Goal: Task Accomplishment & Management: Manage account settings

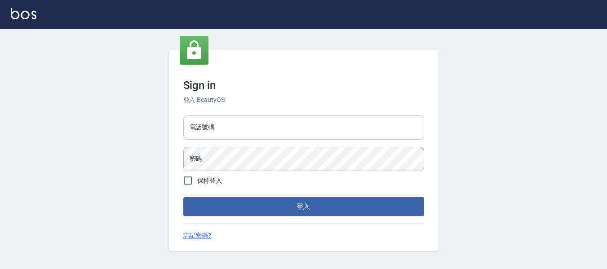
click at [244, 122] on input "電話號碼" at bounding box center [303, 127] width 241 height 24
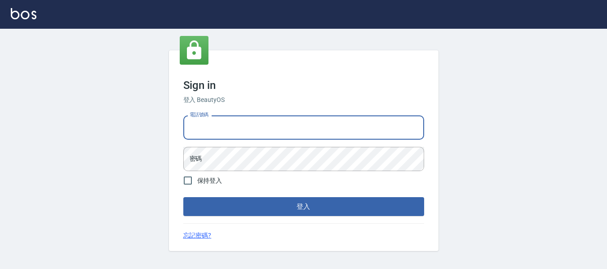
type input "82951313"
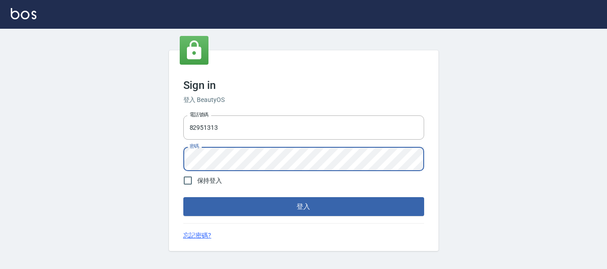
click at [183, 197] on button "登入" at bounding box center [303, 206] width 241 height 19
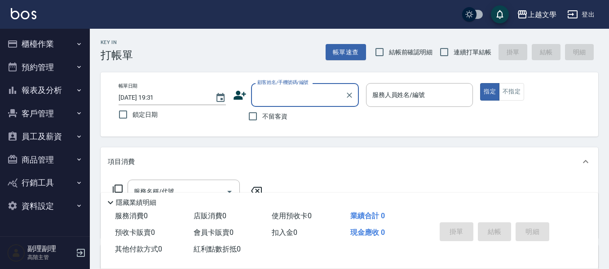
click at [58, 46] on button "櫃檯作業" at bounding box center [45, 43] width 83 height 23
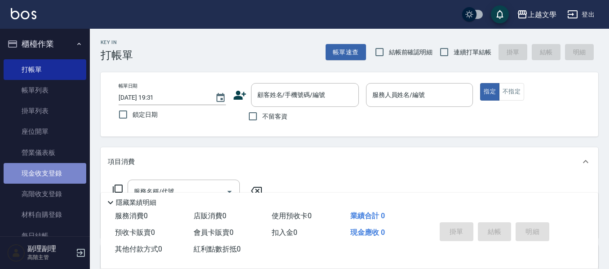
click at [49, 175] on link "現金收支登錄" at bounding box center [45, 173] width 83 height 21
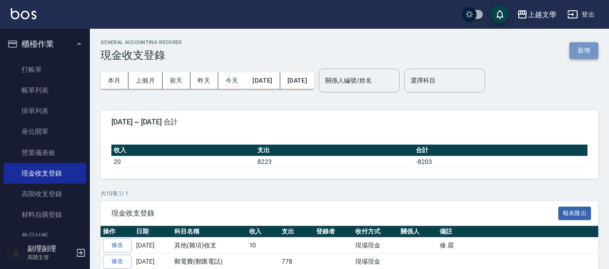
click at [594, 49] on button "新增" at bounding box center [584, 50] width 29 height 17
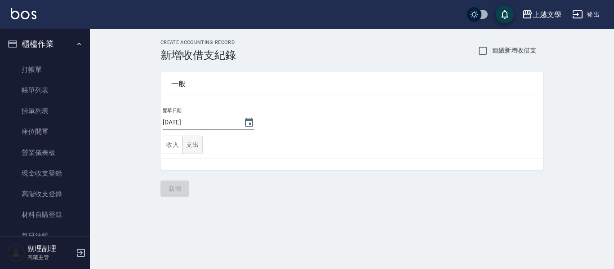
click at [195, 147] on button "支出" at bounding box center [192, 145] width 20 height 18
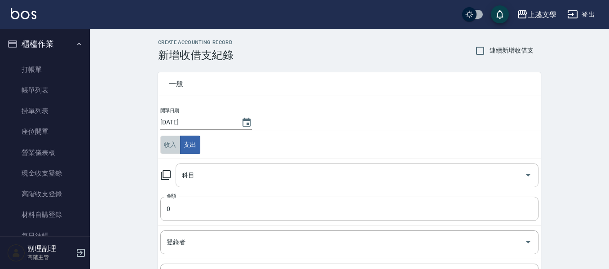
drag, startPoint x: 176, startPoint y: 140, endPoint x: 192, endPoint y: 173, distance: 36.6
click at [176, 141] on button "收入" at bounding box center [170, 145] width 20 height 18
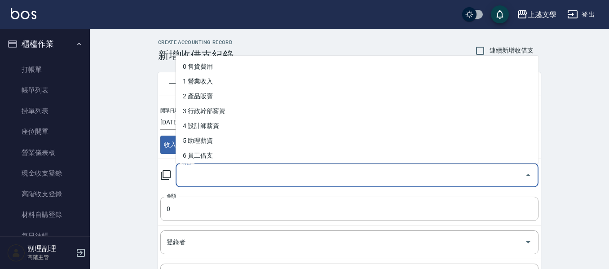
click at [194, 176] on input "科目" at bounding box center [350, 176] width 341 height 16
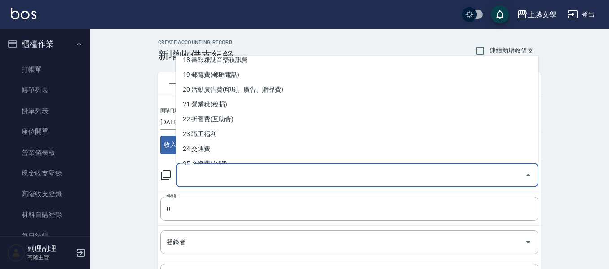
scroll to position [359, 0]
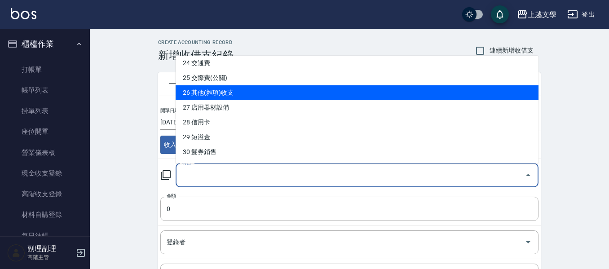
click at [226, 93] on li "26 其他(雜項)收支" at bounding box center [357, 92] width 363 height 15
type input "26 其他(雜項)收支"
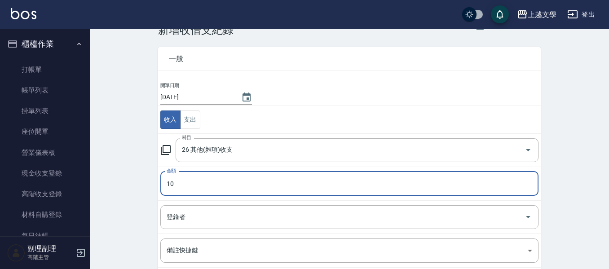
scroll to position [90, 0]
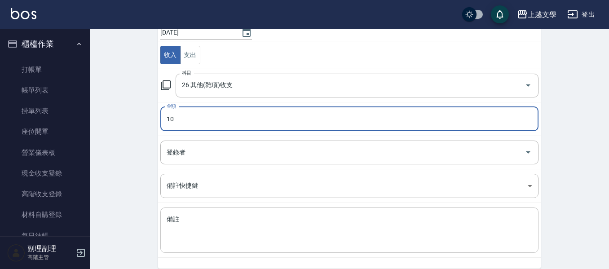
type input "10"
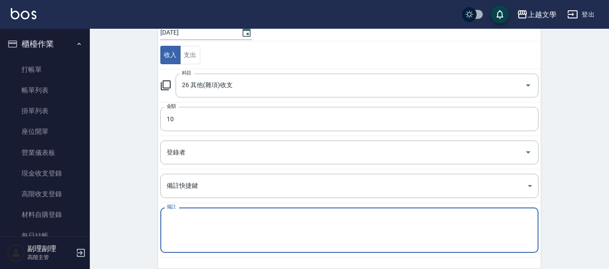
click at [195, 226] on textarea "備註" at bounding box center [350, 230] width 366 height 31
type textarea "v"
click at [266, 224] on textarea "備註" at bounding box center [350, 230] width 366 height 31
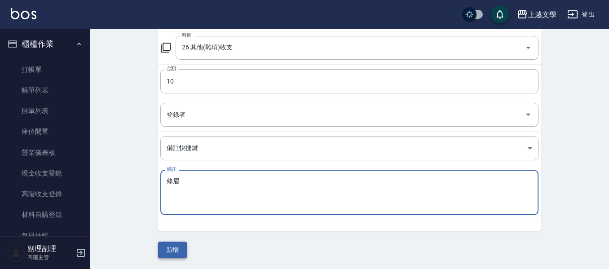
type textarea "修眉"
click at [168, 255] on button "新增" at bounding box center [172, 250] width 29 height 17
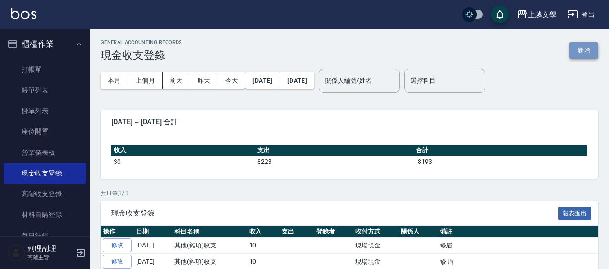
click at [582, 53] on button "新增" at bounding box center [584, 50] width 29 height 17
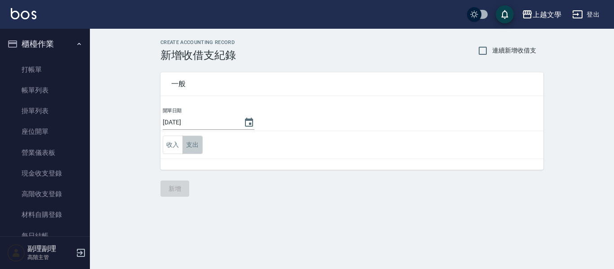
click at [188, 147] on button "支出" at bounding box center [192, 145] width 20 height 18
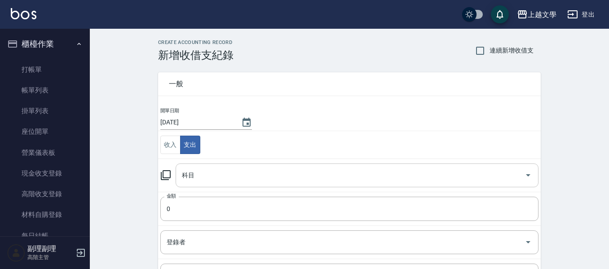
click at [209, 178] on input "科目" at bounding box center [350, 176] width 341 height 16
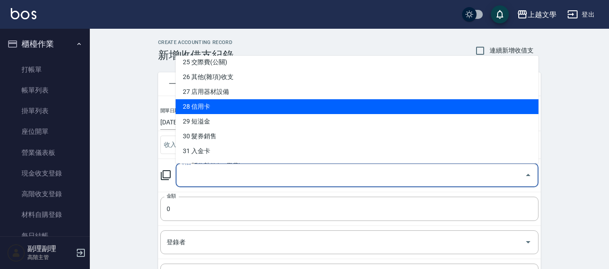
scroll to position [359, 0]
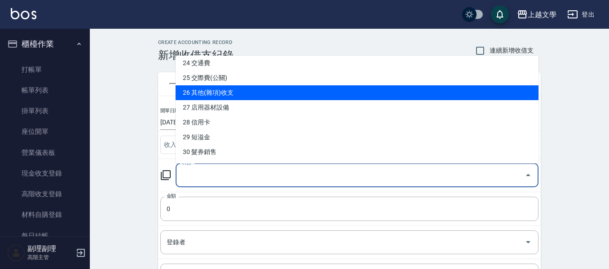
click at [211, 99] on li "26 其他(雜項)收支" at bounding box center [357, 92] width 363 height 15
type input "26 其他(雜項)收支"
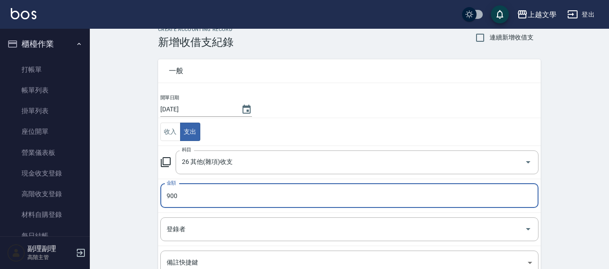
scroll to position [90, 0]
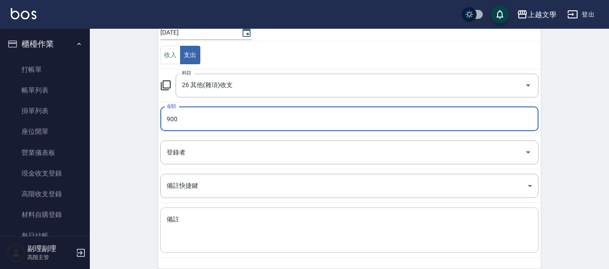
type input "900"
drag, startPoint x: 181, startPoint y: 223, endPoint x: 222, endPoint y: 233, distance: 42.5
click at [183, 223] on textarea "備註" at bounding box center [350, 230] width 366 height 31
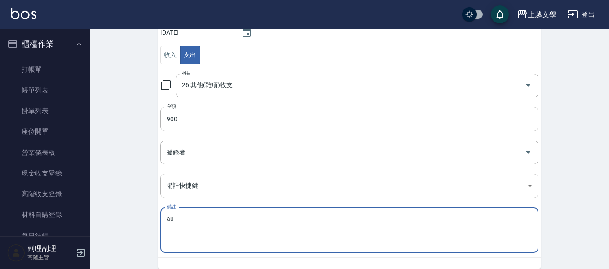
type textarea "a"
click at [248, 227] on textarea "備註" at bounding box center [350, 230] width 366 height 31
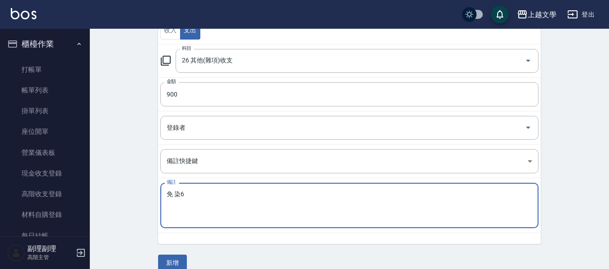
scroll to position [128, 0]
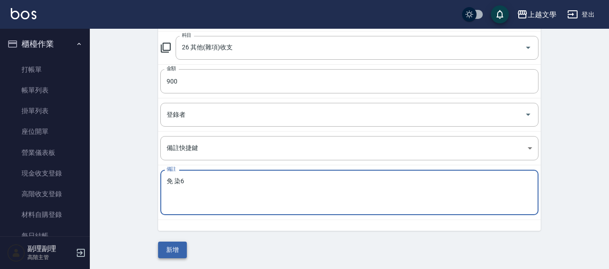
type textarea "免 染6"
click at [174, 248] on button "新增" at bounding box center [172, 250] width 29 height 17
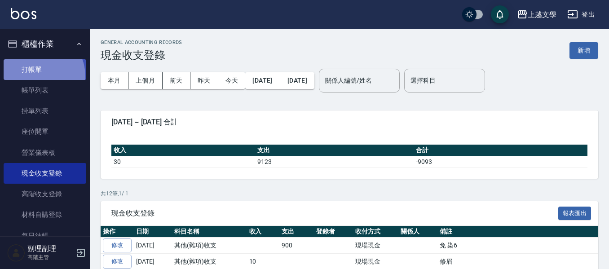
click at [37, 76] on link "打帳單" at bounding box center [45, 69] width 83 height 21
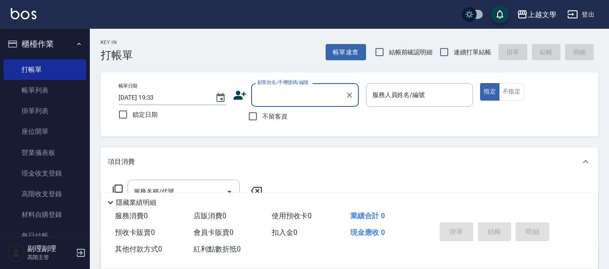
click at [262, 115] on span "不留客資" at bounding box center [274, 116] width 25 height 9
click at [262, 115] on input "不留客資" at bounding box center [253, 116] width 19 height 19
checkbox input "true"
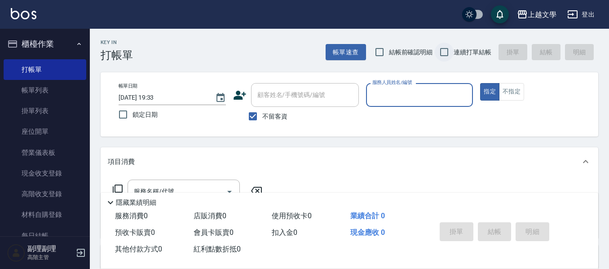
click at [445, 52] on input "連續打單結帳" at bounding box center [444, 52] width 19 height 19
checkbox input "true"
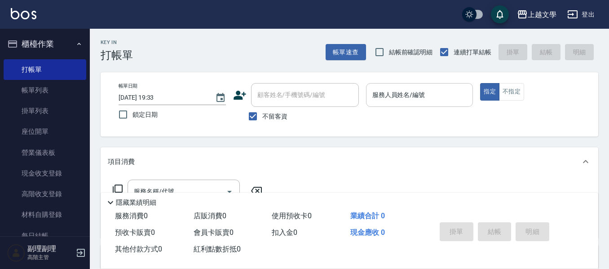
click at [415, 98] on input "服務人員姓名/編號" at bounding box center [419, 95] width 99 height 16
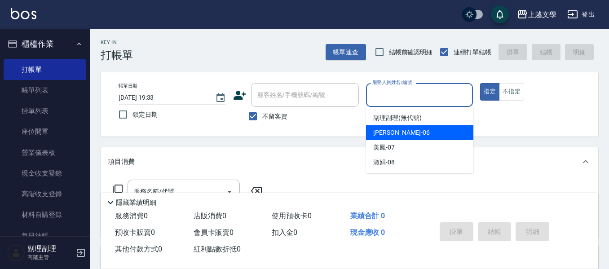
drag, startPoint x: 410, startPoint y: 135, endPoint x: 405, endPoint y: 135, distance: 4.9
click at [410, 135] on div "佳珍 -06" at bounding box center [419, 132] width 107 height 15
type input "佳珍-06"
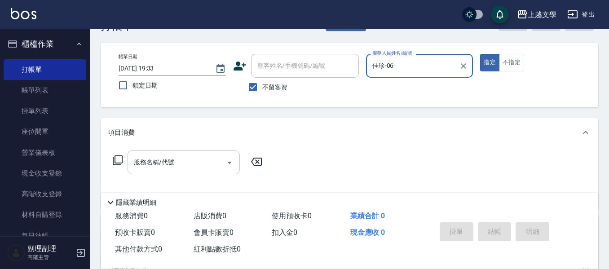
scroll to position [45, 0]
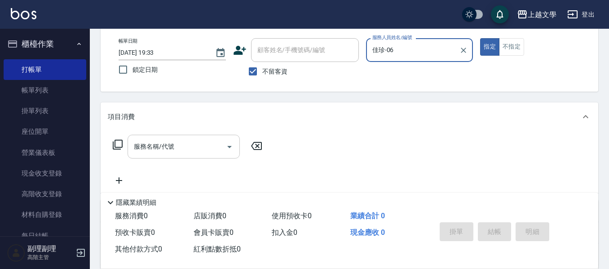
click at [192, 148] on input "服務名稱/代號" at bounding box center [177, 147] width 91 height 16
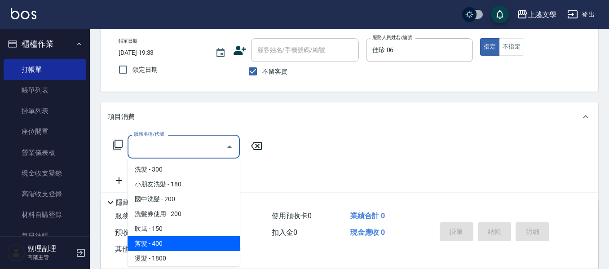
click at [164, 239] on span "剪髮 - 400" at bounding box center [184, 243] width 112 height 15
type input "剪髮(200)"
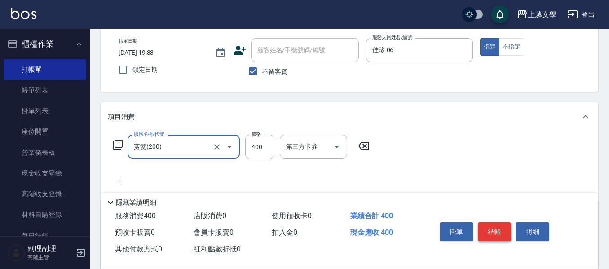
click at [501, 225] on button "結帳" at bounding box center [495, 231] width 34 height 19
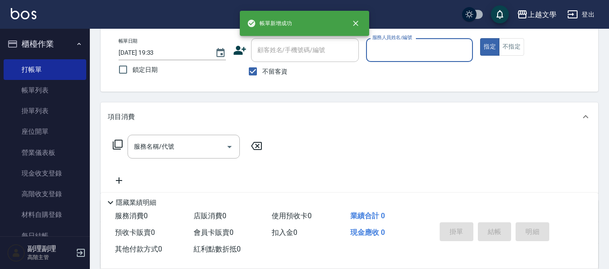
click at [427, 51] on input "服務人員姓名/編號" at bounding box center [419, 50] width 99 height 16
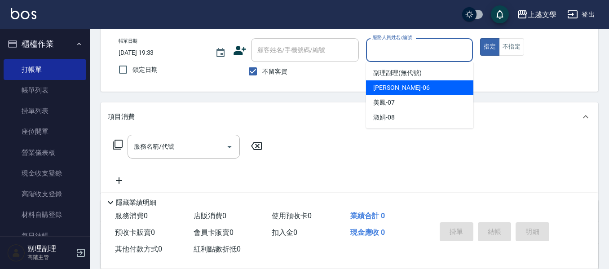
click at [402, 95] on div "佳珍 -06" at bounding box center [419, 87] width 107 height 15
type input "佳珍-06"
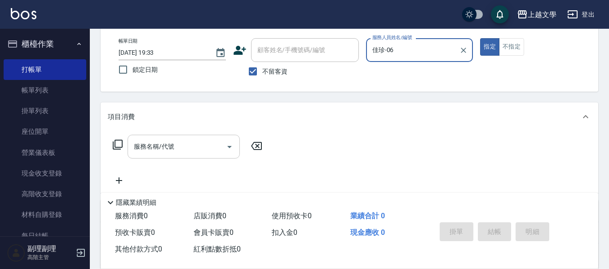
click at [208, 144] on input "服務名稱/代號" at bounding box center [177, 147] width 91 height 16
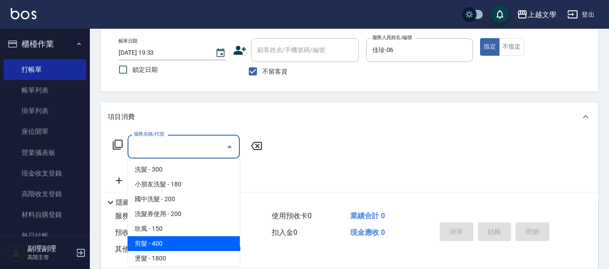
click at [181, 239] on span "剪髮 - 400" at bounding box center [184, 243] width 112 height 15
type input "剪髮(200)"
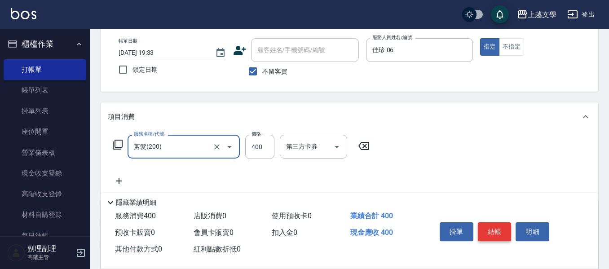
click at [488, 231] on button "結帳" at bounding box center [495, 231] width 34 height 19
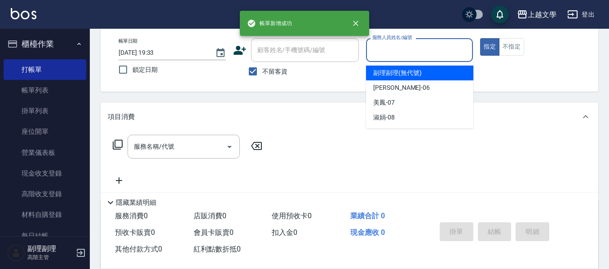
click at [428, 53] on input "服務人員姓名/編號" at bounding box center [419, 50] width 99 height 16
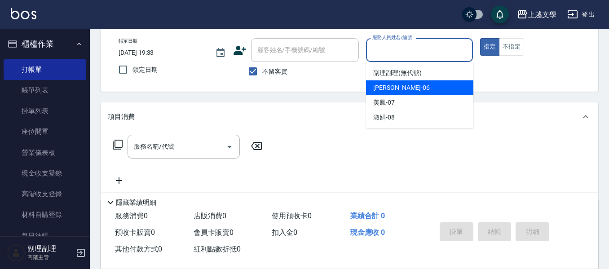
click at [404, 93] on div "佳珍 -06" at bounding box center [419, 87] width 107 height 15
type input "佳珍-06"
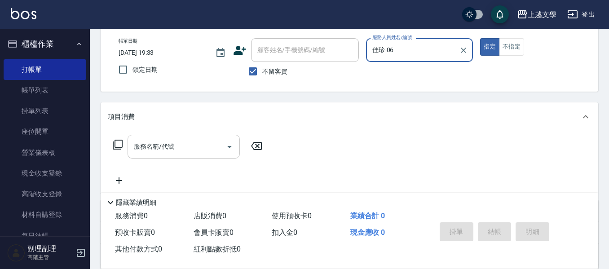
click at [192, 154] on input "服務名稱/代號" at bounding box center [177, 147] width 91 height 16
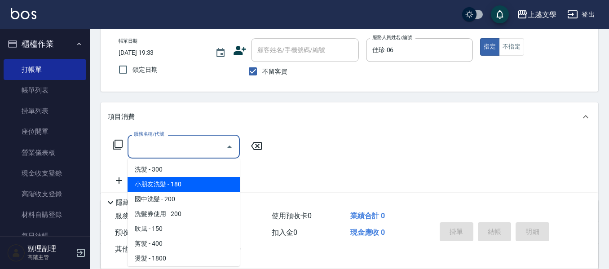
click at [181, 186] on span "小朋友洗髮 - 180" at bounding box center [184, 184] width 112 height 15
type input "小朋友洗髮(101)"
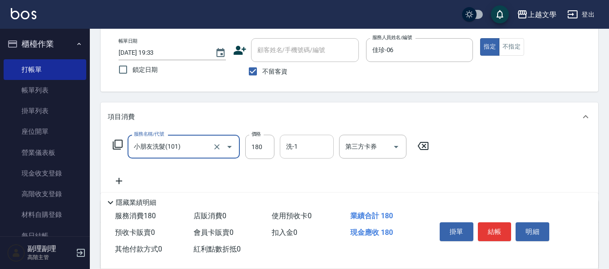
drag, startPoint x: 312, startPoint y: 142, endPoint x: 313, endPoint y: 153, distance: 10.8
click at [313, 142] on input "洗-1" at bounding box center [307, 147] width 46 height 16
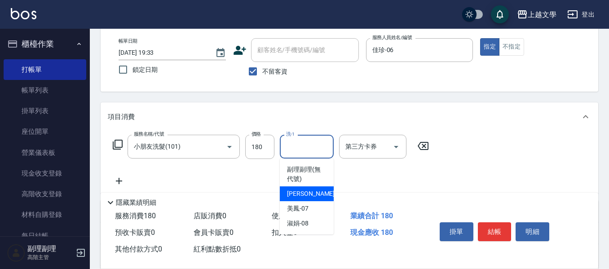
click at [309, 195] on div "佳珍 -06" at bounding box center [307, 193] width 54 height 15
type input "佳珍-06"
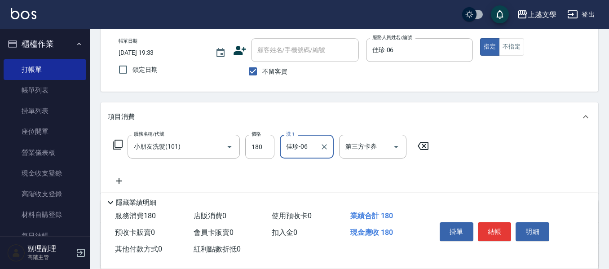
click at [125, 178] on icon at bounding box center [119, 181] width 22 height 11
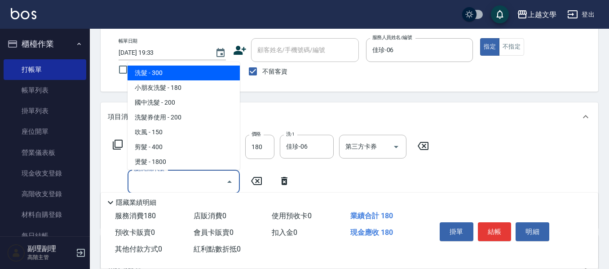
click at [149, 179] on input "服務名稱/代號" at bounding box center [177, 182] width 91 height 16
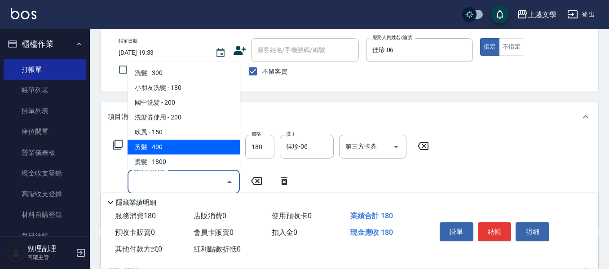
click at [161, 145] on span "剪髮 - 400" at bounding box center [184, 147] width 112 height 15
type input "剪髮(200)"
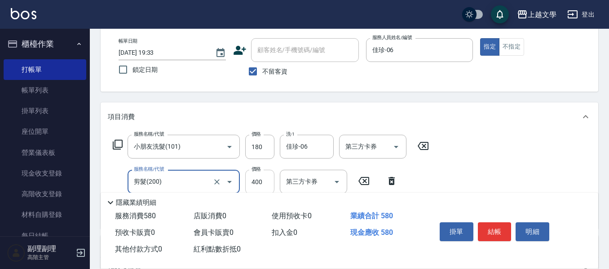
click at [252, 182] on input "400" at bounding box center [259, 182] width 29 height 24
type input "200"
click at [488, 235] on button "結帳" at bounding box center [495, 231] width 34 height 19
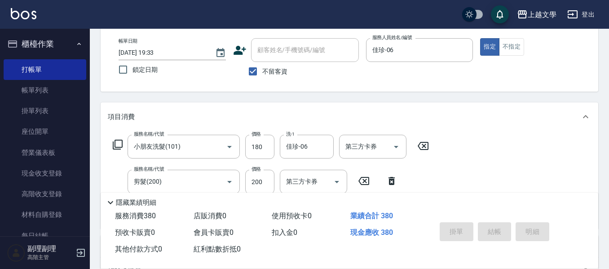
type input "[DATE] 19:34"
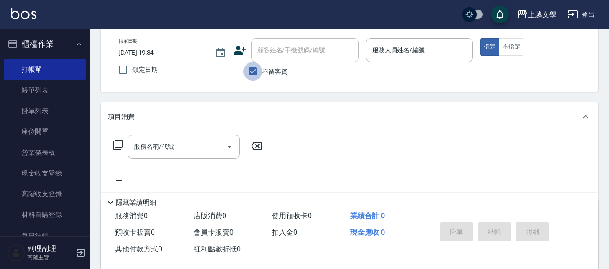
click at [254, 71] on input "不留客資" at bounding box center [253, 71] width 19 height 19
checkbox input "false"
click at [280, 51] on input "顧客姓名/手機號碼/編號" at bounding box center [298, 50] width 86 height 16
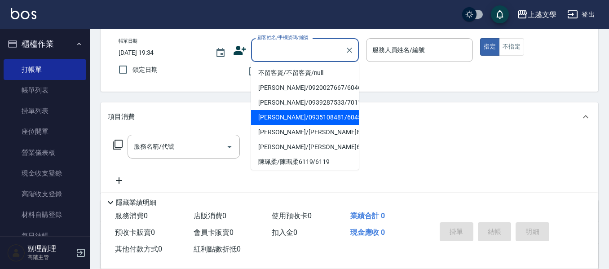
drag, startPoint x: 296, startPoint y: 122, endPoint x: 323, endPoint y: 111, distance: 28.8
click at [297, 121] on li "[PERSON_NAME]/0935108481/6045" at bounding box center [305, 117] width 108 height 15
type input "[PERSON_NAME]/0935108481/6045"
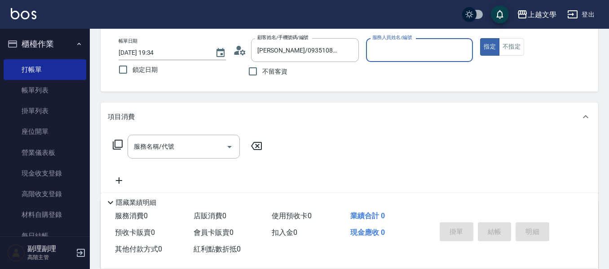
click at [387, 59] on div "服務人員姓名/編號" at bounding box center [419, 50] width 107 height 24
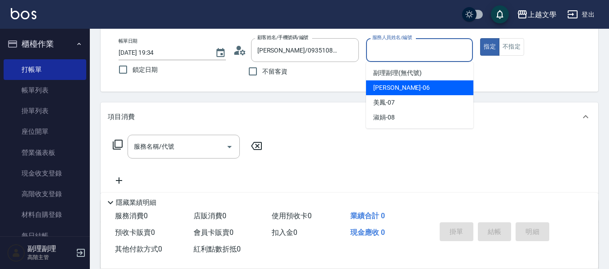
click at [388, 89] on span "佳珍 -06" at bounding box center [401, 87] width 57 height 9
type input "佳珍-06"
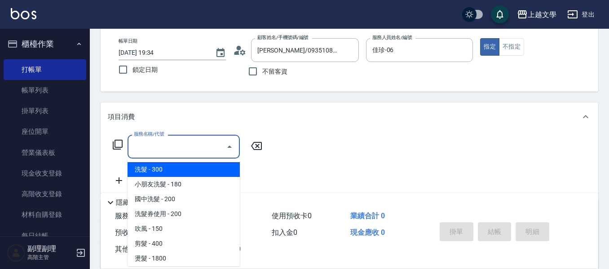
click at [191, 153] on input "服務名稱/代號" at bounding box center [177, 147] width 91 height 16
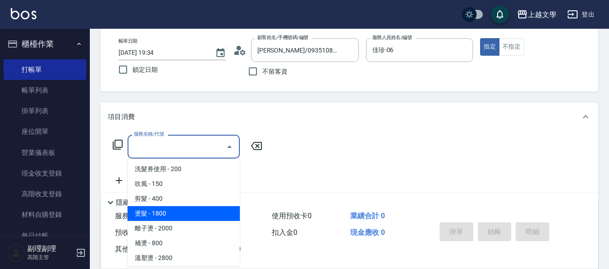
click at [177, 213] on span "燙髮 - 1800" at bounding box center [184, 213] width 112 height 15
type input "燙髮(300)"
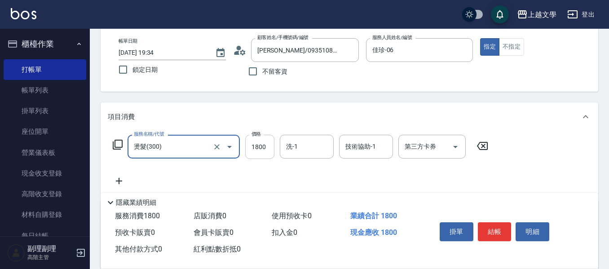
click at [262, 149] on input "1800" at bounding box center [259, 147] width 29 height 24
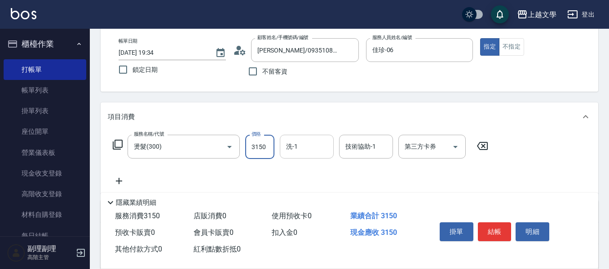
type input "3150"
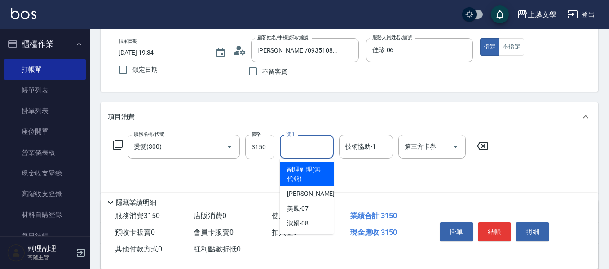
click at [299, 144] on input "洗-1" at bounding box center [307, 147] width 46 height 16
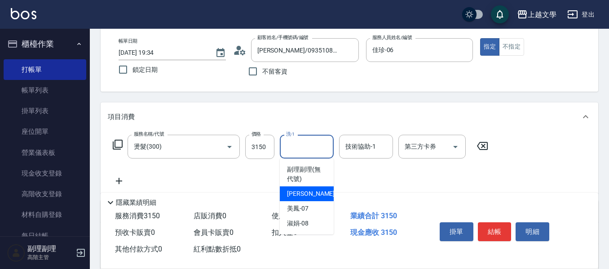
click at [296, 194] on span "佳珍 -06" at bounding box center [315, 193] width 57 height 9
type input "佳珍-06"
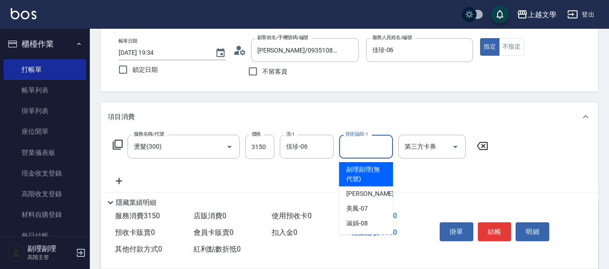
click at [347, 150] on input "技術協助-1" at bounding box center [366, 147] width 46 height 16
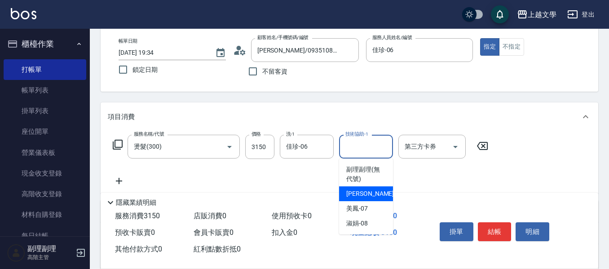
click at [363, 191] on span "佳珍 -06" at bounding box center [374, 193] width 57 height 9
type input "佳珍-06"
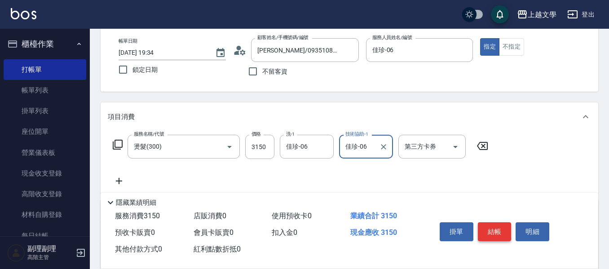
click at [502, 231] on button "結帳" at bounding box center [495, 231] width 34 height 19
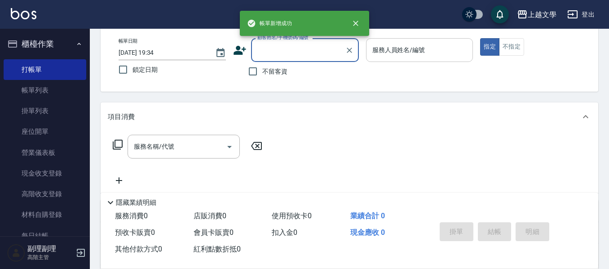
click at [403, 40] on div "服務人員姓名/編號" at bounding box center [419, 50] width 107 height 24
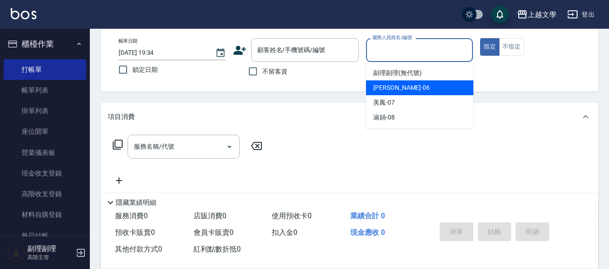
click at [398, 90] on div "佳珍 -06" at bounding box center [419, 87] width 107 height 15
type input "佳珍-06"
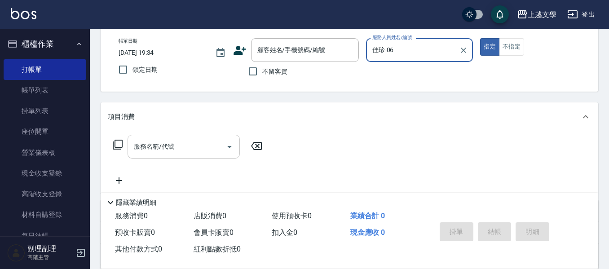
click at [205, 151] on input "服務名稱/代號" at bounding box center [177, 147] width 91 height 16
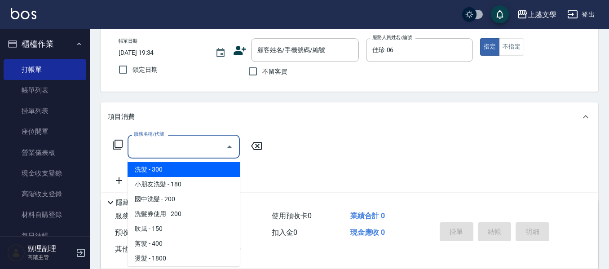
click at [199, 173] on span "洗髮 - 300" at bounding box center [184, 169] width 112 height 15
type input "洗髮(100)"
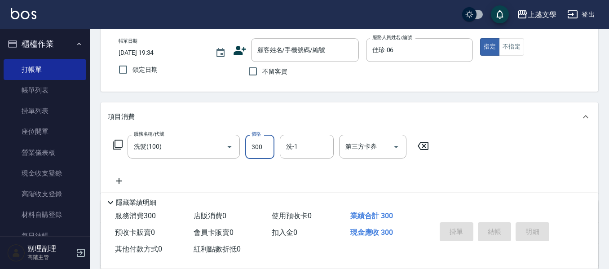
drag, startPoint x: 257, startPoint y: 152, endPoint x: 249, endPoint y: 150, distance: 8.0
click at [257, 152] on input "300" at bounding box center [259, 147] width 29 height 24
type input "200"
click at [310, 150] on input "洗-1" at bounding box center [307, 147] width 46 height 16
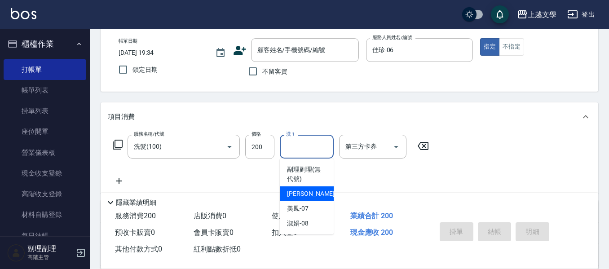
click at [302, 194] on span "佳珍 -06" at bounding box center [315, 193] width 57 height 9
type input "佳珍-06"
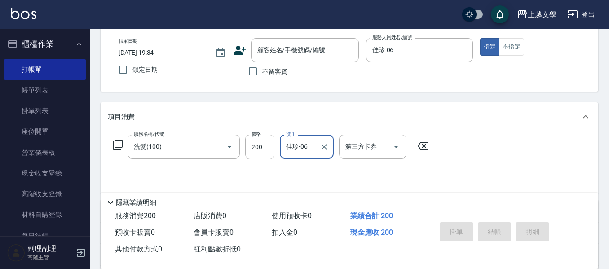
click at [117, 183] on icon at bounding box center [119, 181] width 22 height 11
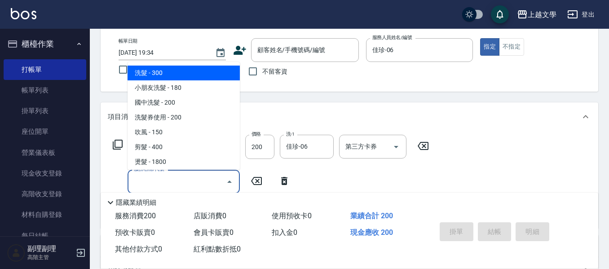
drag, startPoint x: 136, startPoint y: 184, endPoint x: 148, endPoint y: 180, distance: 12.4
click at [137, 183] on input "服務名稱/代號" at bounding box center [177, 182] width 91 height 16
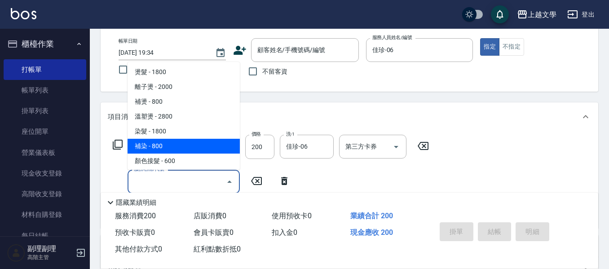
scroll to position [135, 0]
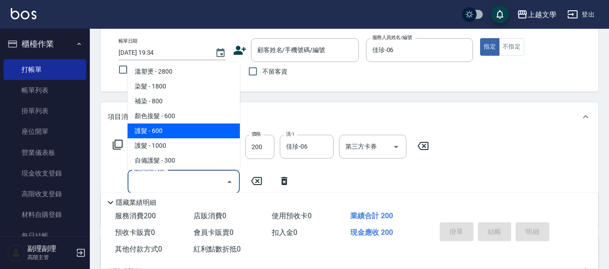
click at [169, 134] on span "護髮 - 600" at bounding box center [184, 131] width 112 height 15
type input "護髮(500)"
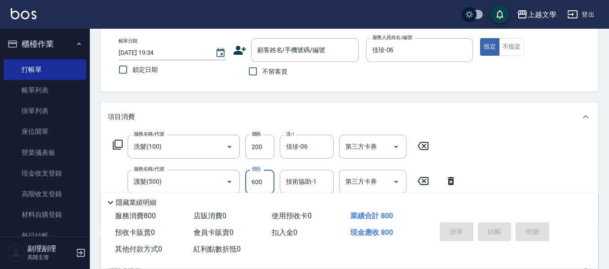
click at [258, 179] on input "600" at bounding box center [259, 182] width 29 height 24
type input "799"
click at [318, 185] on input "技術協助-1" at bounding box center [307, 182] width 46 height 16
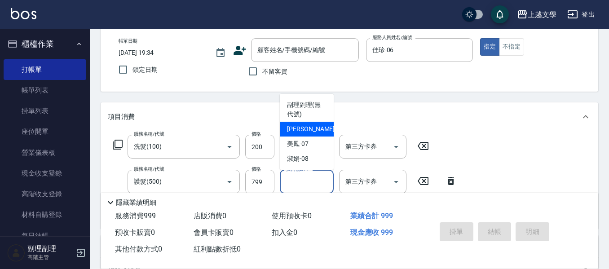
click at [315, 135] on div "佳珍 -06" at bounding box center [307, 129] width 54 height 15
type input "佳珍-06"
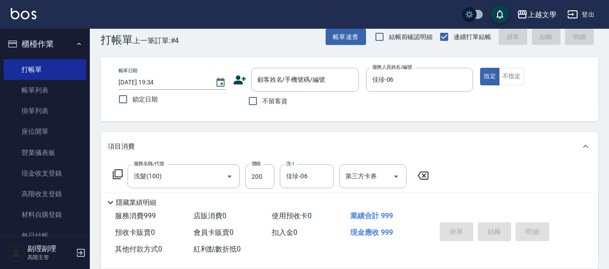
scroll to position [0, 0]
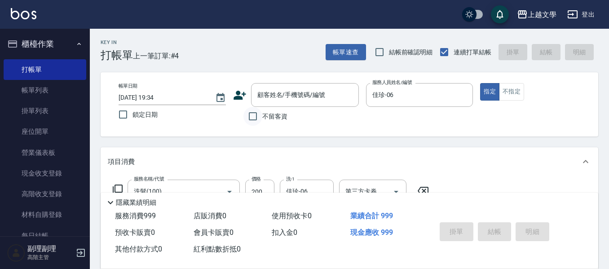
click at [256, 116] on input "不留客資" at bounding box center [253, 116] width 19 height 19
checkbox input "true"
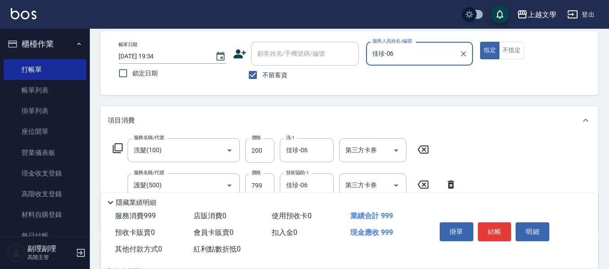
scroll to position [90, 0]
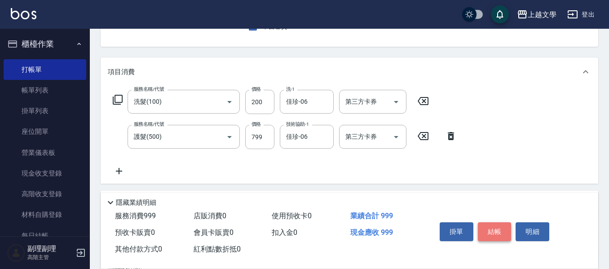
click at [495, 225] on button "結帳" at bounding box center [495, 231] width 34 height 19
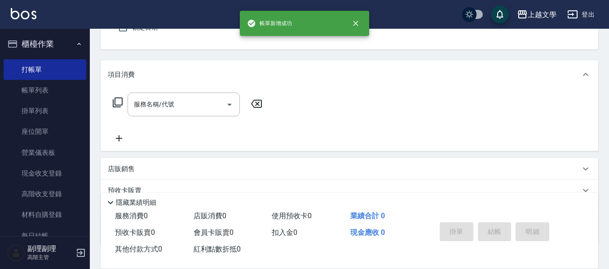
scroll to position [42, 0]
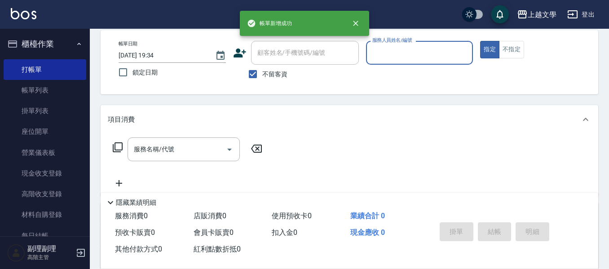
click at [419, 56] on input "服務人員姓名/編號" at bounding box center [419, 53] width 99 height 16
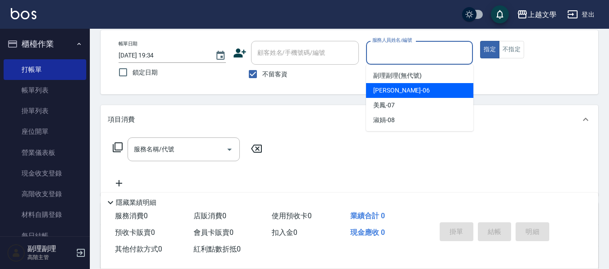
click at [413, 89] on div "佳珍 -06" at bounding box center [419, 90] width 107 height 15
type input "佳珍-06"
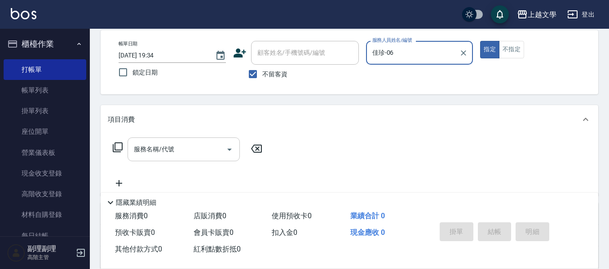
click at [141, 157] on input "服務名稱/代號" at bounding box center [177, 150] width 91 height 16
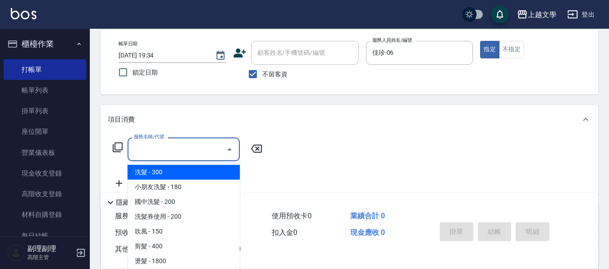
click at [151, 174] on span "洗髮 - 300" at bounding box center [184, 172] width 112 height 15
type input "洗髮(100)"
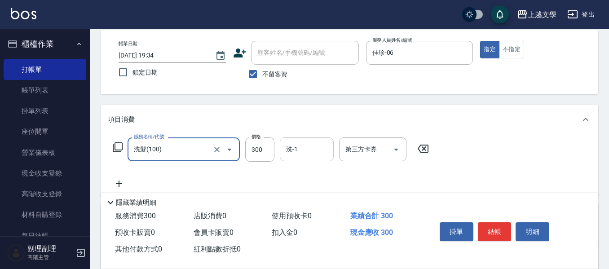
click at [294, 156] on input "洗-1" at bounding box center [307, 150] width 46 height 16
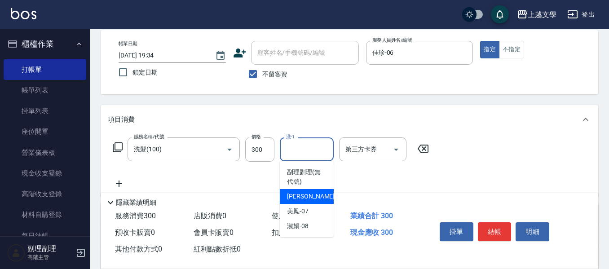
drag, startPoint x: 301, startPoint y: 199, endPoint x: 181, endPoint y: 182, distance: 120.9
click at [300, 199] on span "佳珍 -06" at bounding box center [315, 196] width 57 height 9
type input "佳珍-06"
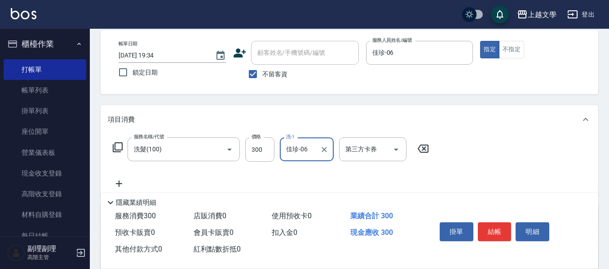
click at [122, 178] on div "服務名稱/代號 洗髮(100) 服務名稱/代號 價格 300 價格 洗-1 佳珍-06 洗-1 第三方卡券 第三方卡券" at bounding box center [271, 163] width 327 height 52
click at [119, 186] on icon at bounding box center [119, 183] width 22 height 11
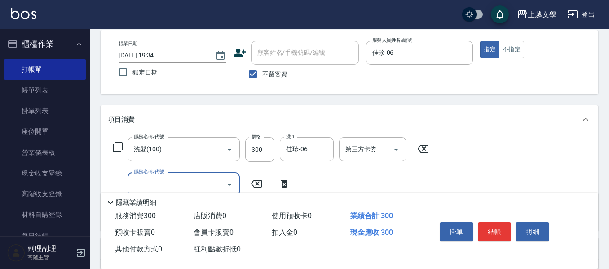
click at [147, 184] on input "服務名稱/代號" at bounding box center [177, 185] width 91 height 16
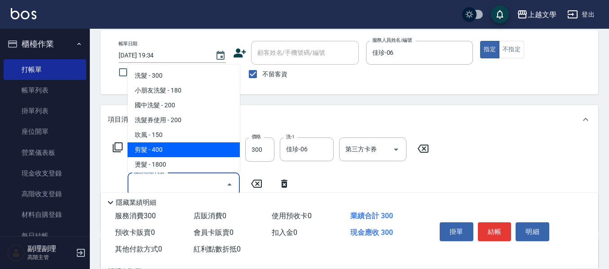
click at [158, 147] on span "剪髮 - 400" at bounding box center [184, 149] width 112 height 15
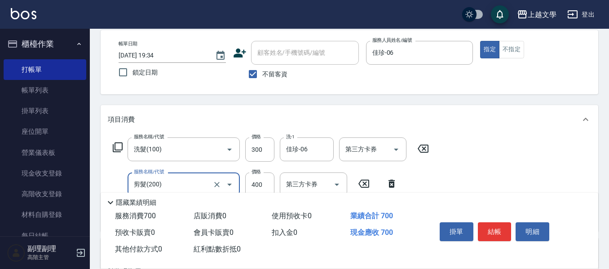
click at [198, 182] on input "剪髮(200)" at bounding box center [171, 185] width 79 height 16
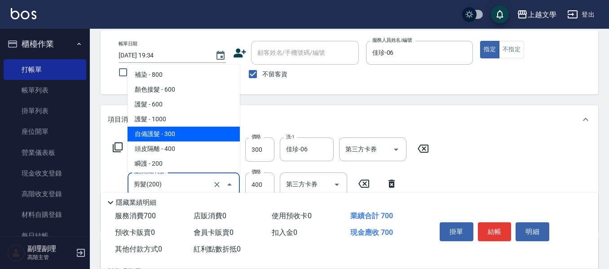
scroll to position [180, 0]
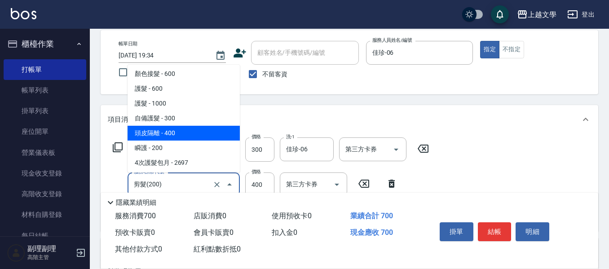
click at [187, 140] on span "頭皮隔離 - 400" at bounding box center [184, 133] width 112 height 15
type input "頭皮隔離(503)"
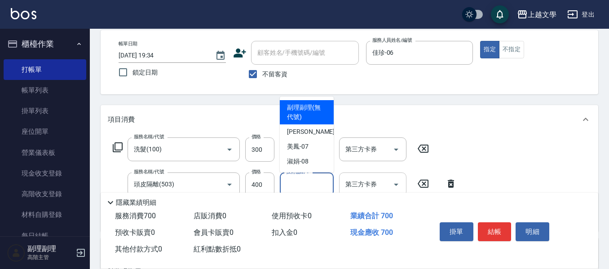
click at [301, 182] on input "技術協助-1" at bounding box center [307, 185] width 46 height 16
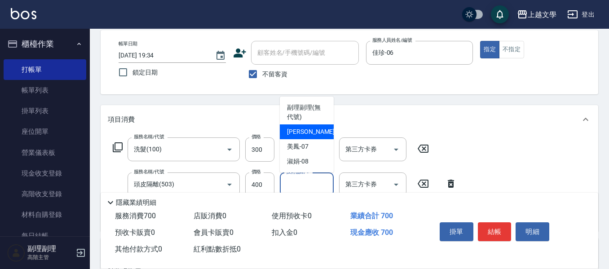
click at [310, 134] on div "佳珍 -06" at bounding box center [307, 131] width 54 height 15
type input "佳珍-06"
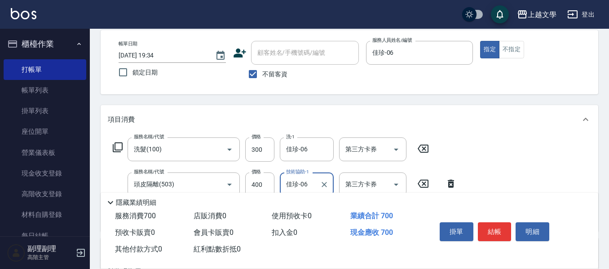
scroll to position [87, 0]
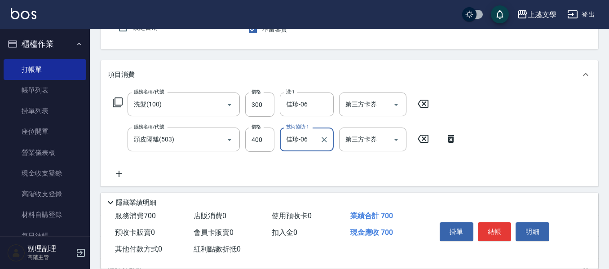
click at [116, 172] on icon at bounding box center [119, 173] width 22 height 11
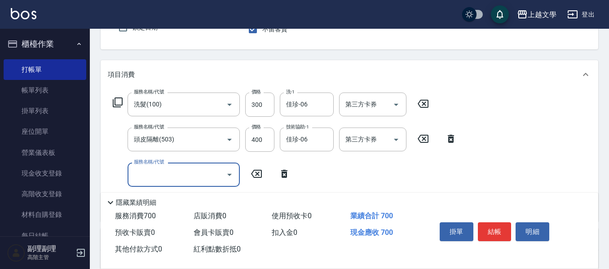
click at [135, 171] on input "服務名稱/代號" at bounding box center [177, 175] width 91 height 16
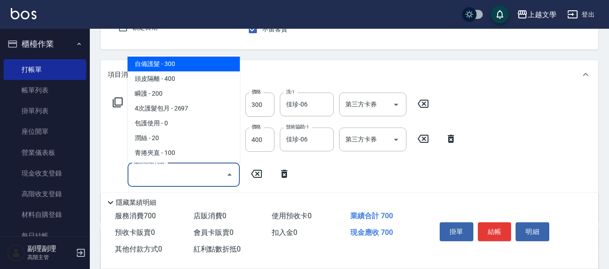
scroll to position [225, 0]
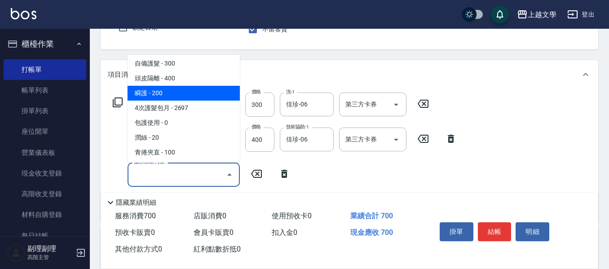
click at [179, 99] on span "瞬護 - 200" at bounding box center [184, 93] width 112 height 15
type input "瞬護(504)"
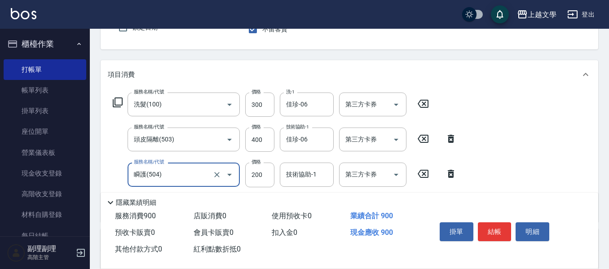
click at [301, 173] on input "技術協助-1" at bounding box center [307, 175] width 46 height 16
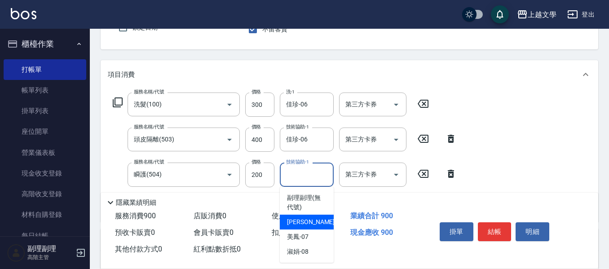
click at [310, 219] on div "佳珍 -06" at bounding box center [307, 222] width 54 height 15
type input "佳珍-06"
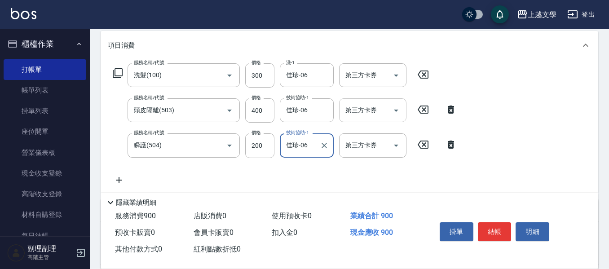
scroll to position [132, 0]
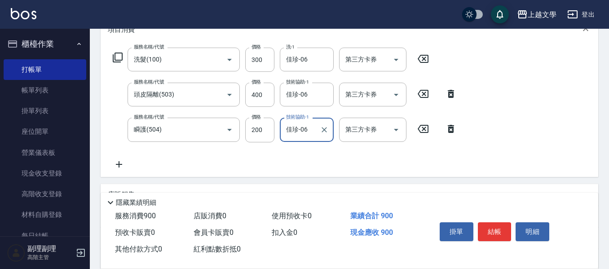
click at [118, 164] on icon at bounding box center [119, 164] width 22 height 11
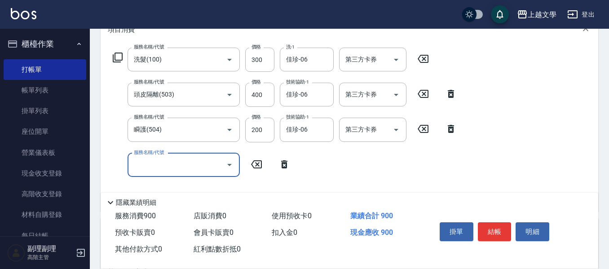
click at [137, 162] on input "服務名稱/代號" at bounding box center [177, 165] width 91 height 16
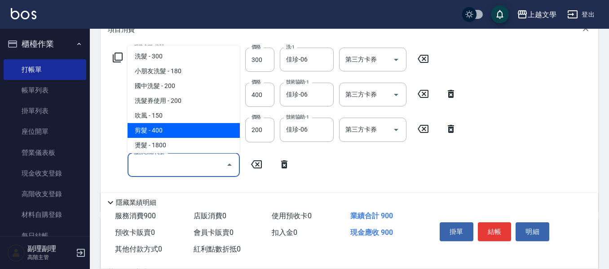
scroll to position [90, 0]
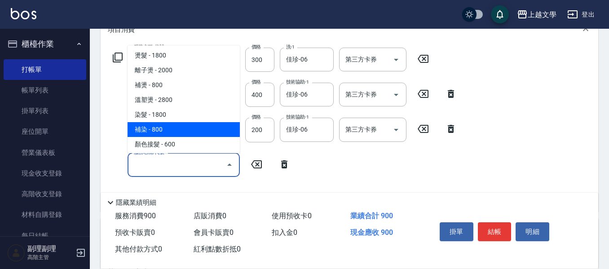
drag, startPoint x: 169, startPoint y: 134, endPoint x: 208, endPoint y: 158, distance: 46.0
click at [170, 134] on span "補染 - 800" at bounding box center [184, 129] width 112 height 15
type input "補染(401)"
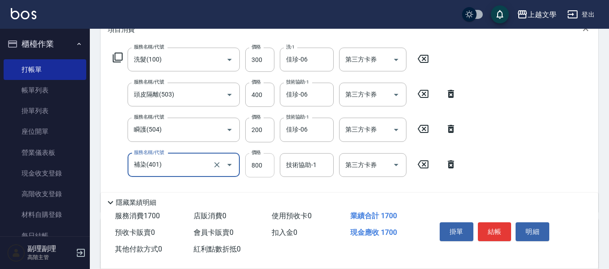
click at [256, 171] on input "800" at bounding box center [259, 165] width 29 height 24
type input "1000"
click at [319, 171] on input "技術協助-1" at bounding box center [307, 165] width 46 height 16
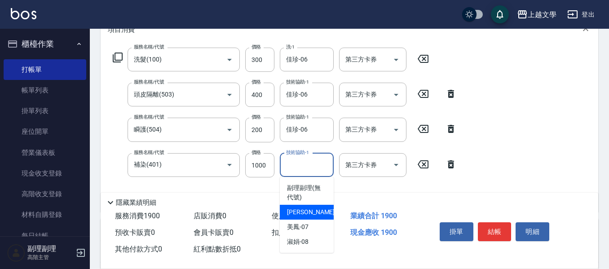
drag, startPoint x: 305, startPoint y: 211, endPoint x: 313, endPoint y: 211, distance: 8.1
click at [304, 211] on span "佳珍 -06" at bounding box center [315, 212] width 57 height 9
type input "佳珍-06"
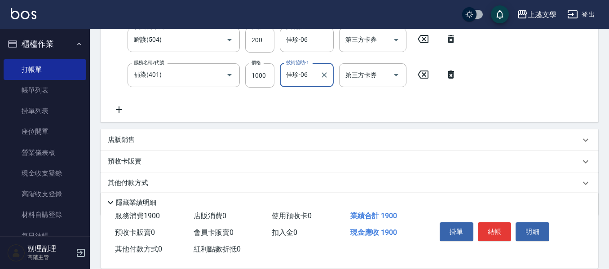
scroll to position [255, 0]
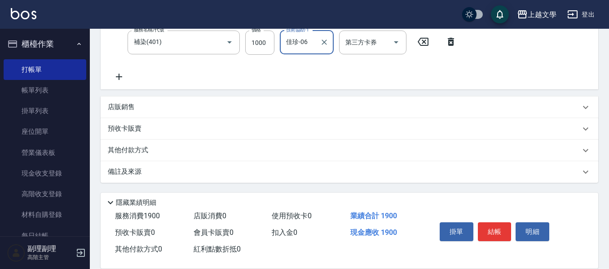
click at [145, 157] on div "其他付款方式" at bounding box center [350, 151] width 498 height 22
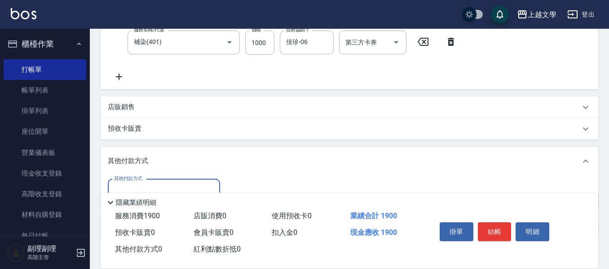
scroll to position [0, 0]
click at [141, 185] on input "其他付款方式" at bounding box center [164, 191] width 104 height 16
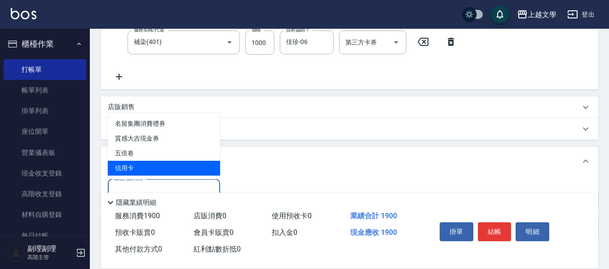
click at [147, 170] on span "信用卡" at bounding box center [164, 168] width 112 height 15
type input "信用卡"
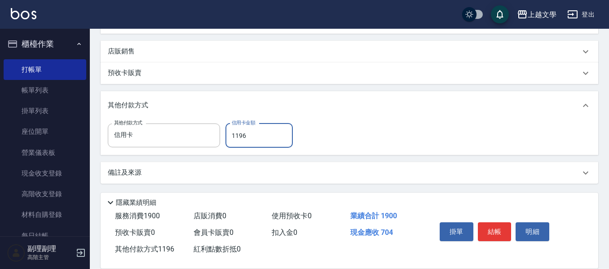
scroll to position [311, 0]
type input "1900"
click at [499, 231] on button "結帳" at bounding box center [495, 231] width 34 height 19
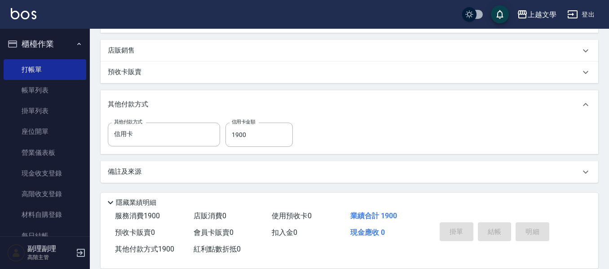
type input "[DATE] 19:35"
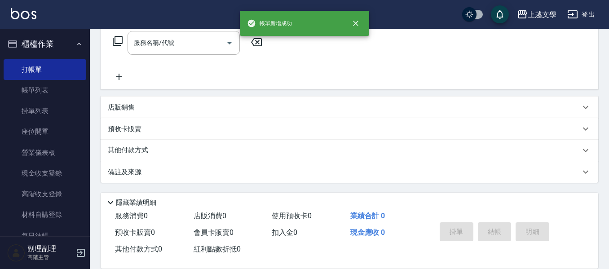
scroll to position [0, 0]
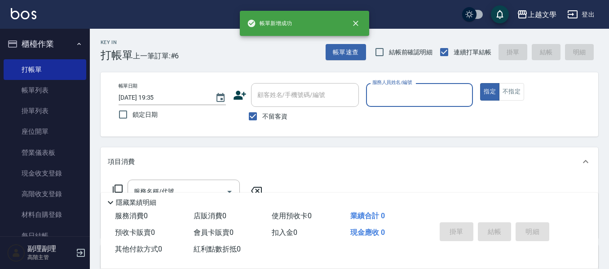
click at [412, 98] on input "服務人員姓名/編號" at bounding box center [419, 95] width 99 height 16
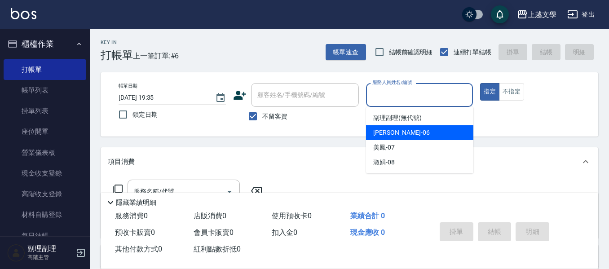
click at [401, 130] on div "佳珍 -06" at bounding box center [419, 132] width 107 height 15
type input "佳珍-06"
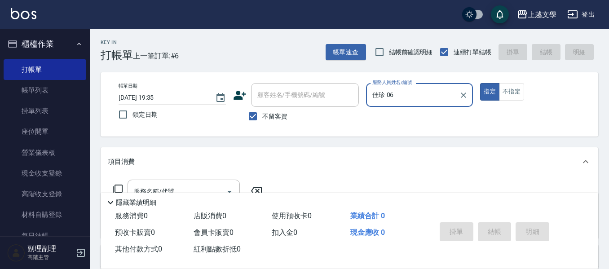
scroll to position [45, 0]
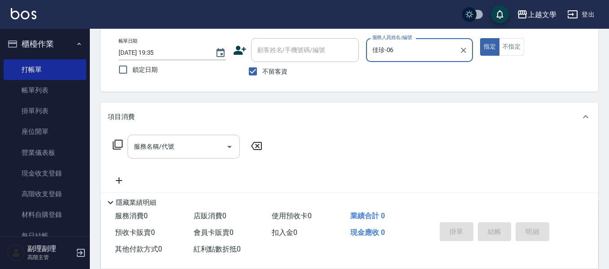
click at [176, 144] on input "服務名稱/代號" at bounding box center [177, 147] width 91 height 16
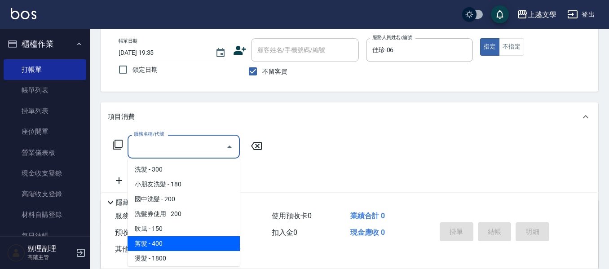
click at [163, 243] on span "剪髮 - 400" at bounding box center [184, 243] width 112 height 15
type input "剪髮(200)"
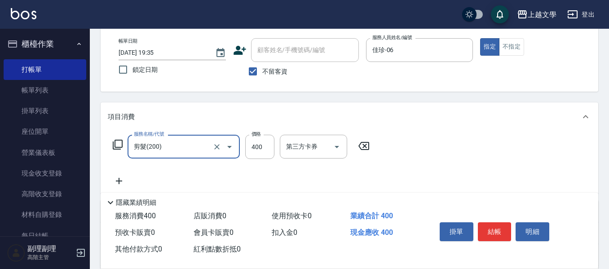
click at [265, 153] on input "400" at bounding box center [259, 147] width 29 height 24
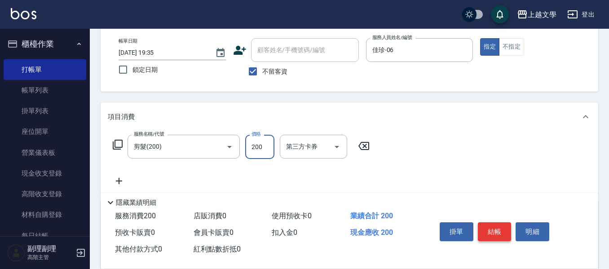
type input "200"
click at [494, 234] on button "結帳" at bounding box center [495, 231] width 34 height 19
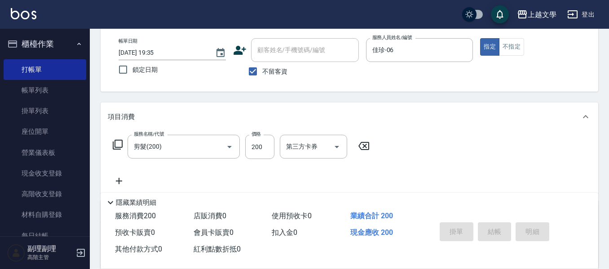
type input "[DATE] 19:36"
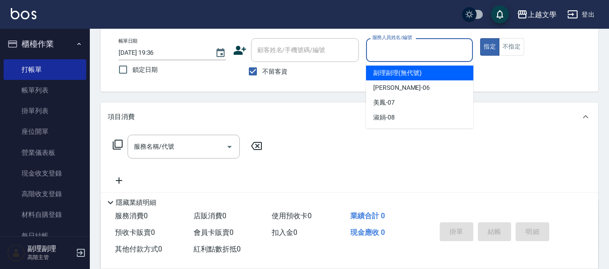
click at [432, 44] on input "服務人員姓名/編號" at bounding box center [419, 50] width 99 height 16
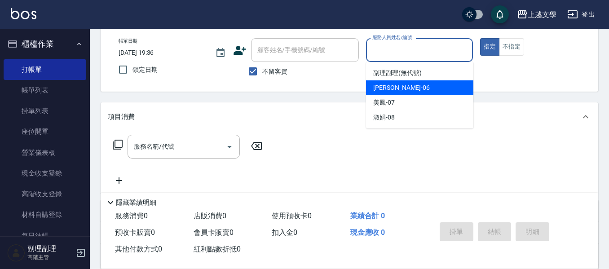
click at [413, 90] on div "佳珍 -06" at bounding box center [419, 87] width 107 height 15
type input "佳珍-06"
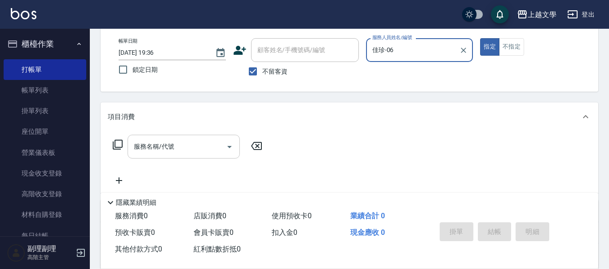
click at [181, 151] on input "服務名稱/代號" at bounding box center [177, 147] width 91 height 16
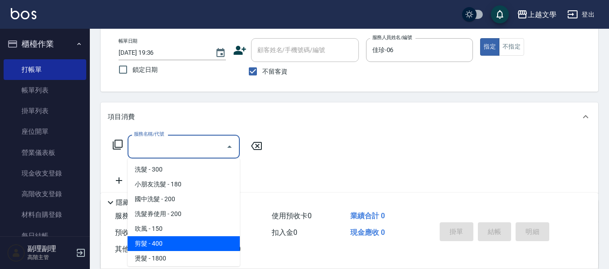
click at [183, 239] on span "剪髮 - 400" at bounding box center [184, 243] width 112 height 15
type input "剪髮(200)"
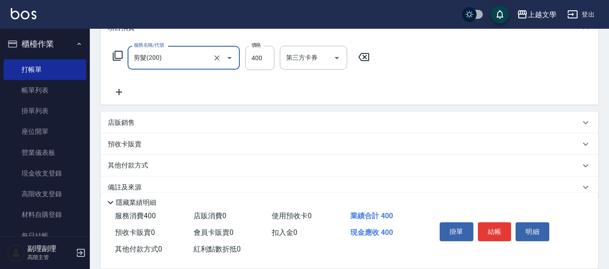
scroll to position [135, 0]
click at [123, 93] on icon at bounding box center [119, 91] width 22 height 11
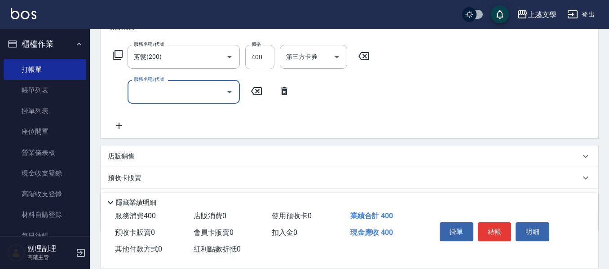
click at [147, 96] on input "服務名稱/代號" at bounding box center [177, 92] width 91 height 16
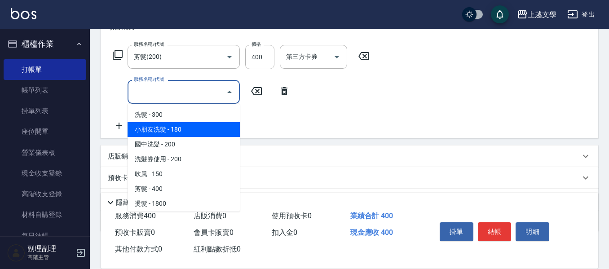
click at [165, 122] on span "洗髮 - 300" at bounding box center [184, 114] width 112 height 15
type input "洗髮(100)"
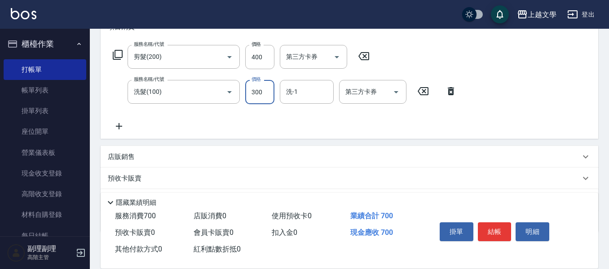
click at [265, 95] on input "300" at bounding box center [259, 92] width 29 height 24
type input "200"
click at [317, 93] on input "洗-1" at bounding box center [307, 92] width 46 height 16
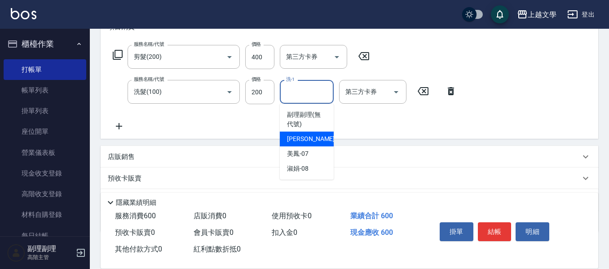
click at [305, 134] on span "佳珍 -06" at bounding box center [315, 138] width 57 height 9
type input "佳珍-06"
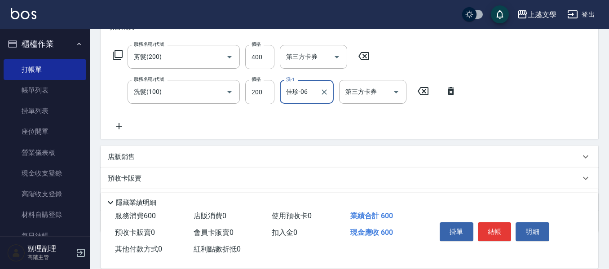
click at [120, 126] on icon at bounding box center [119, 126] width 6 height 6
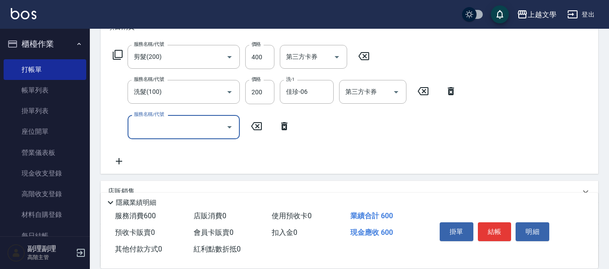
click at [145, 123] on input "服務名稱/代號" at bounding box center [177, 127] width 91 height 16
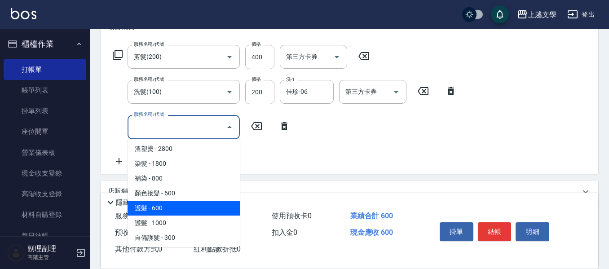
click at [171, 213] on span "護髮 - 600" at bounding box center [184, 208] width 112 height 15
type input "護髮(500)"
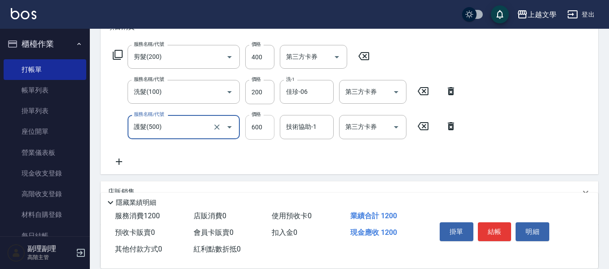
click at [268, 127] on input "600" at bounding box center [259, 127] width 29 height 24
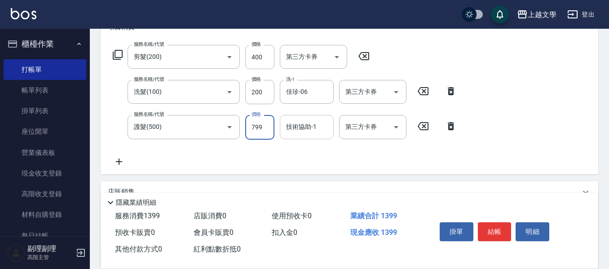
type input "799"
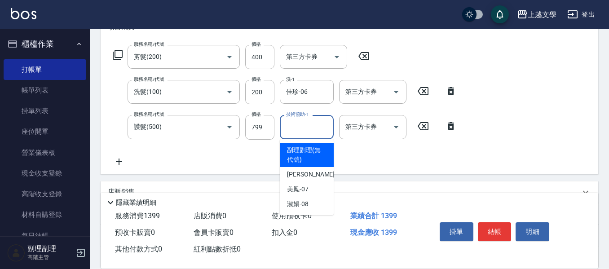
click at [298, 124] on input "技術協助-1" at bounding box center [307, 127] width 46 height 16
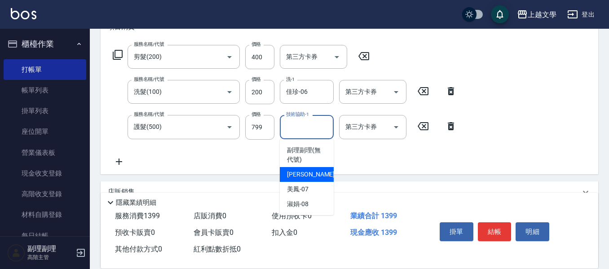
click at [298, 171] on span "佳珍 -06" at bounding box center [315, 174] width 57 height 9
type input "佳珍-06"
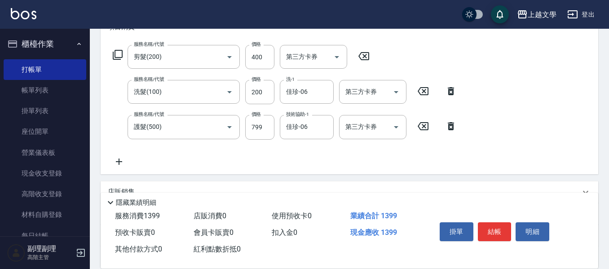
click at [122, 161] on icon at bounding box center [119, 161] width 22 height 11
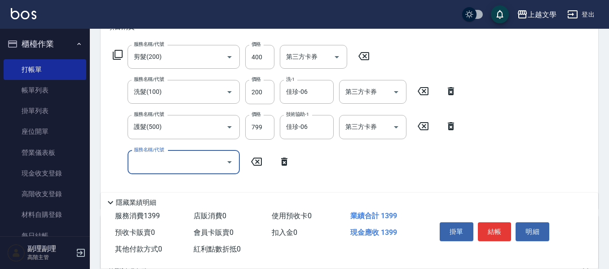
click at [149, 165] on input "服務名稱/代號" at bounding box center [177, 163] width 91 height 16
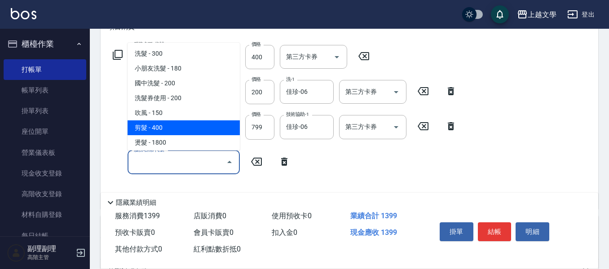
scroll to position [90, 0]
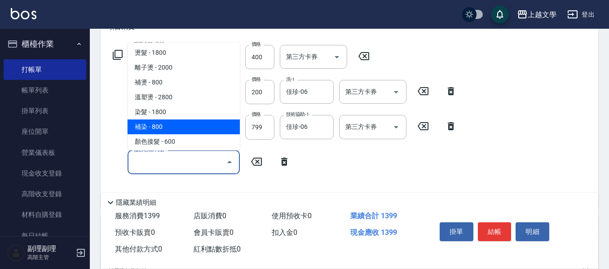
click at [168, 125] on span "補染 - 800" at bounding box center [184, 127] width 112 height 15
type input "補染(401)"
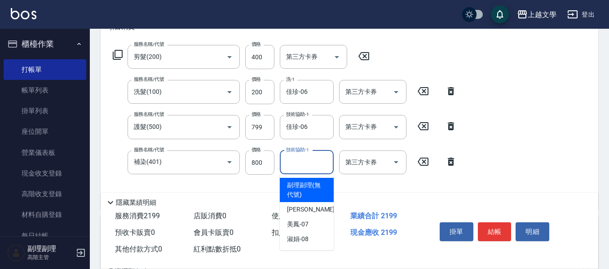
click at [308, 162] on input "技術協助-1" at bounding box center [307, 163] width 46 height 16
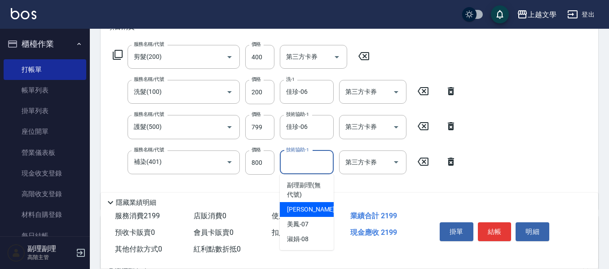
click at [319, 210] on div "佳珍 -06" at bounding box center [307, 209] width 54 height 15
type input "佳珍-06"
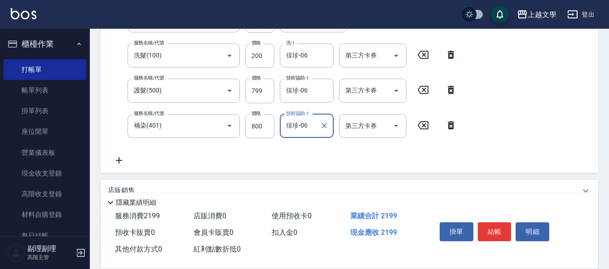
scroll to position [225, 0]
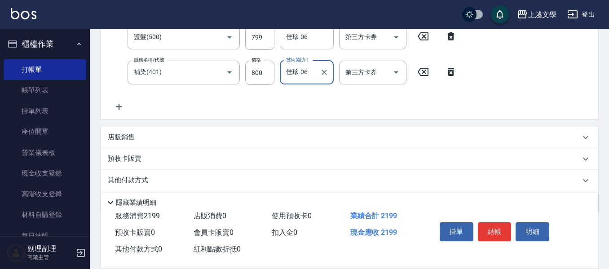
click at [136, 178] on p "其他付款方式" at bounding box center [130, 181] width 45 height 10
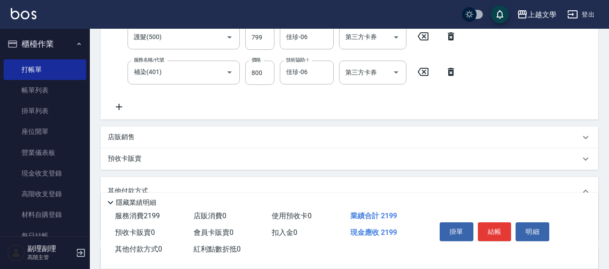
scroll to position [270, 0]
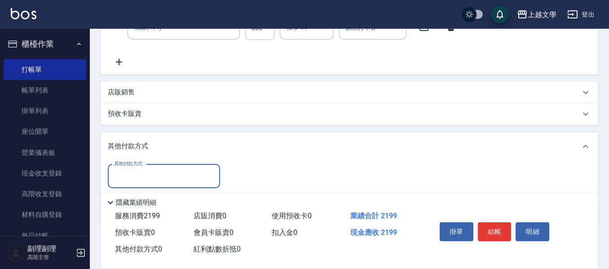
click at [154, 170] on input "其他付款方式" at bounding box center [164, 176] width 104 height 16
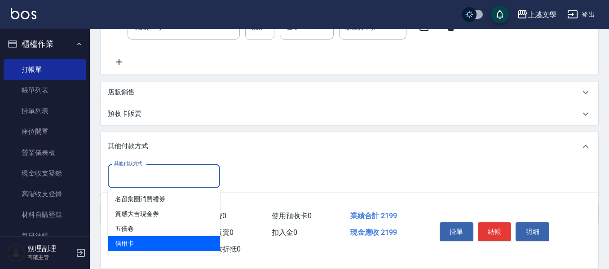
click at [133, 239] on span "信用卡" at bounding box center [164, 243] width 112 height 15
type input "信用卡"
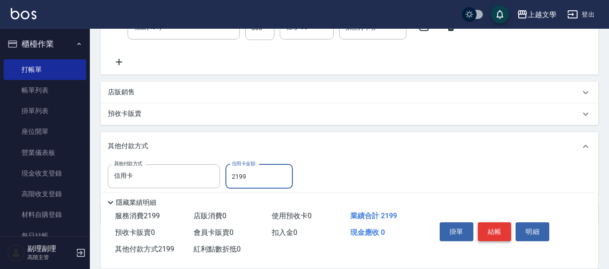
type input "2199"
click at [490, 226] on button "結帳" at bounding box center [495, 231] width 34 height 19
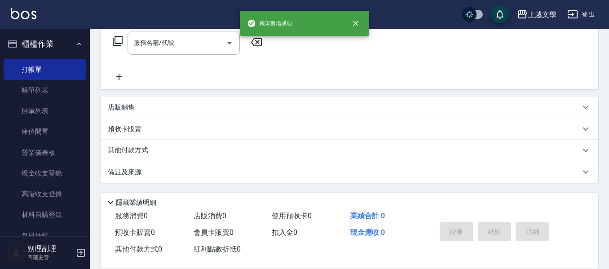
scroll to position [0, 0]
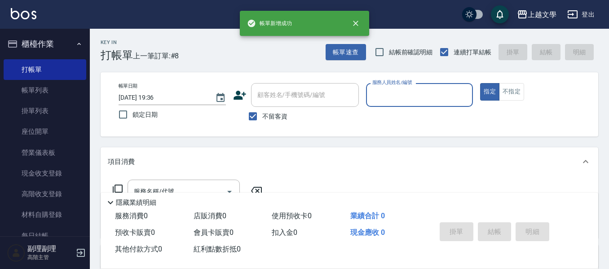
click at [391, 88] on input "服務人員姓名/編號" at bounding box center [419, 95] width 99 height 16
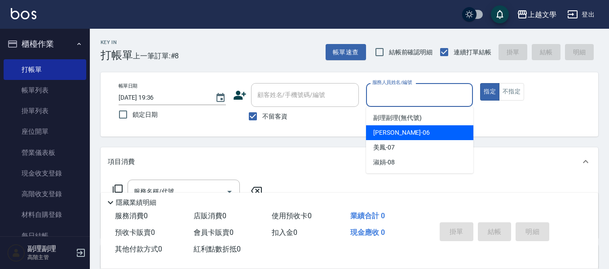
click at [394, 134] on span "佳珍 -06" at bounding box center [401, 132] width 57 height 9
type input "佳珍-06"
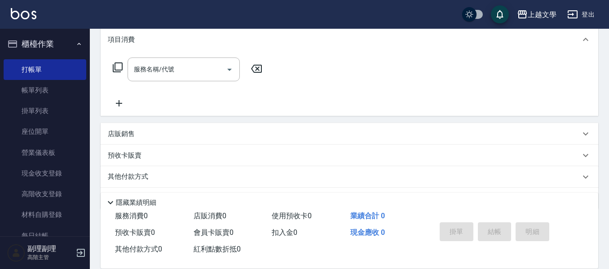
scroll to position [135, 0]
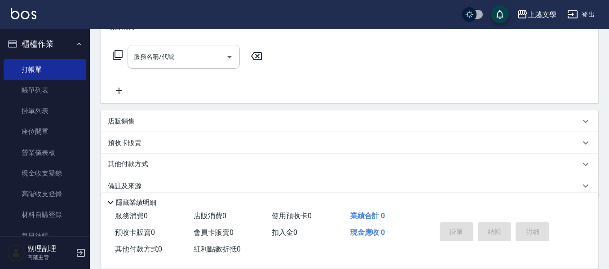
click at [173, 62] on input "服務名稱/代號" at bounding box center [177, 57] width 91 height 16
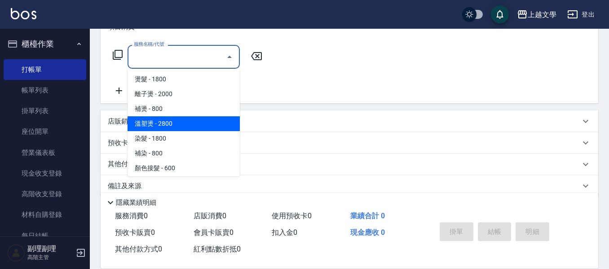
scroll to position [90, 0]
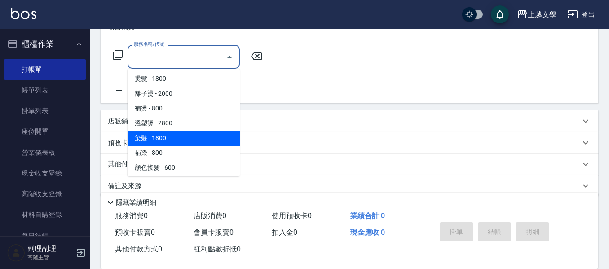
click at [179, 140] on span "染髮 - 1800" at bounding box center [184, 138] width 112 height 15
type input "染髮(400)"
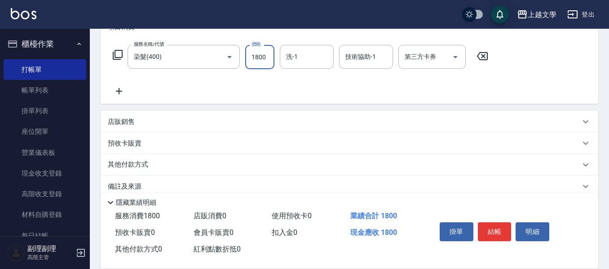
click at [270, 58] on input "1800" at bounding box center [259, 57] width 29 height 24
type input "2800"
click at [324, 57] on input "洗-1" at bounding box center [307, 57] width 46 height 16
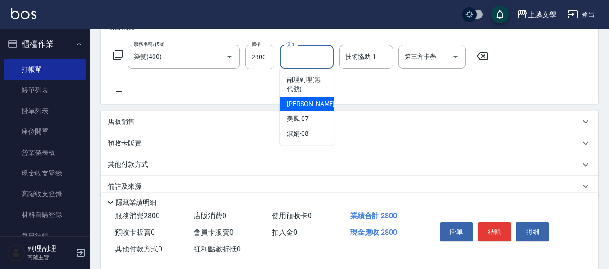
click at [312, 106] on div "佳珍 -06" at bounding box center [307, 104] width 54 height 15
type input "佳珍-06"
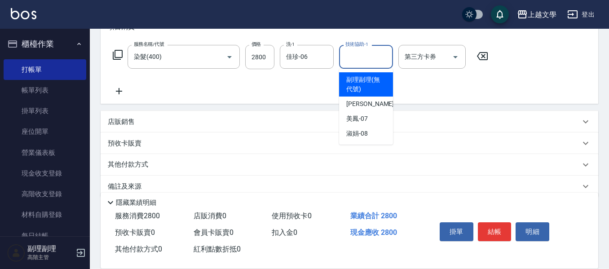
click at [357, 58] on input "技術協助-1" at bounding box center [366, 57] width 46 height 16
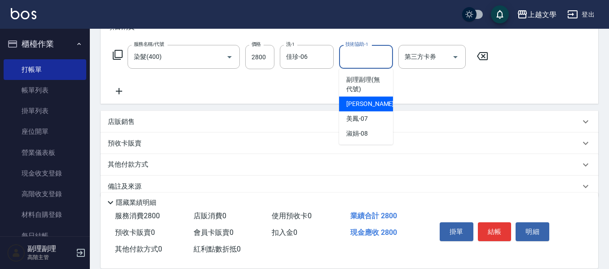
click at [358, 108] on span "佳珍 -06" at bounding box center [374, 103] width 57 height 9
type input "佳珍-06"
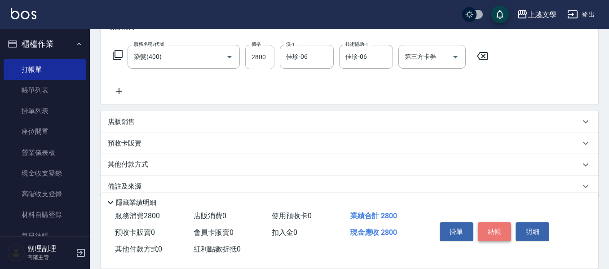
click at [507, 223] on button "結帳" at bounding box center [495, 231] width 34 height 19
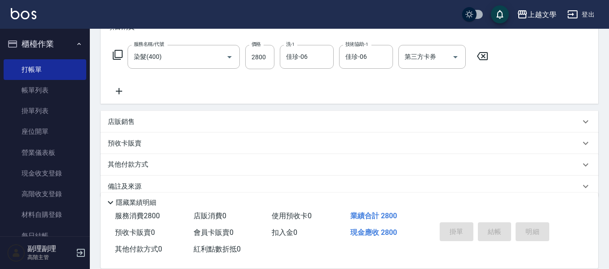
type input "[DATE] 19:37"
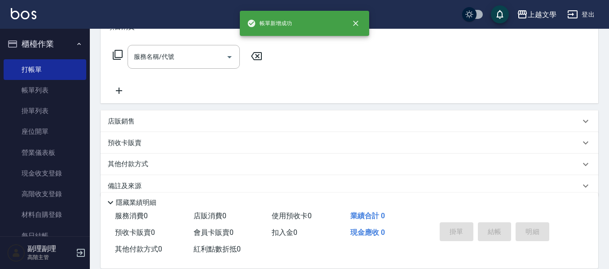
scroll to position [0, 0]
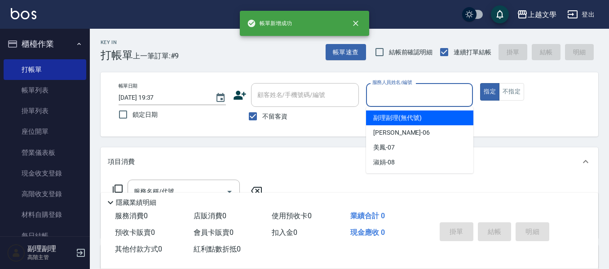
click at [425, 100] on input "服務人員姓名/編號" at bounding box center [419, 95] width 99 height 16
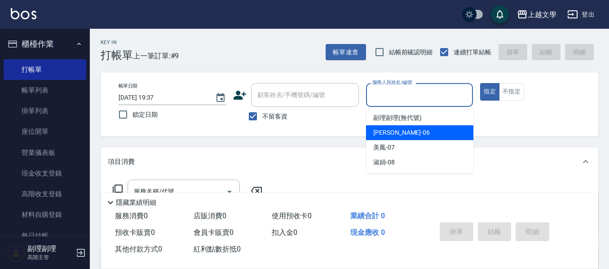
drag, startPoint x: 417, startPoint y: 137, endPoint x: 330, endPoint y: 157, distance: 89.6
click at [417, 136] on div "佳珍 -06" at bounding box center [419, 132] width 107 height 15
type input "佳珍-06"
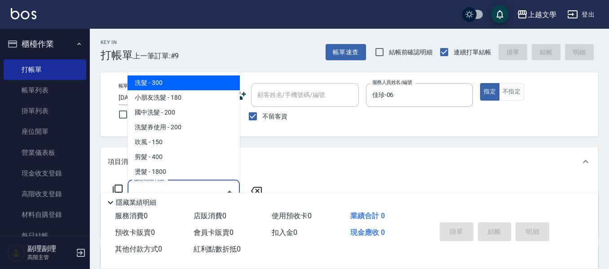
click at [214, 184] on input "服務名稱/代號" at bounding box center [177, 192] width 91 height 16
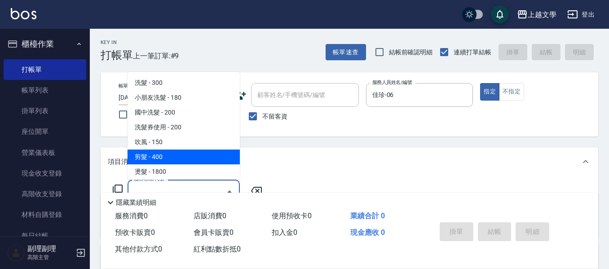
click at [186, 159] on span "剪髮 - 400" at bounding box center [184, 157] width 112 height 15
type input "剪髮(200)"
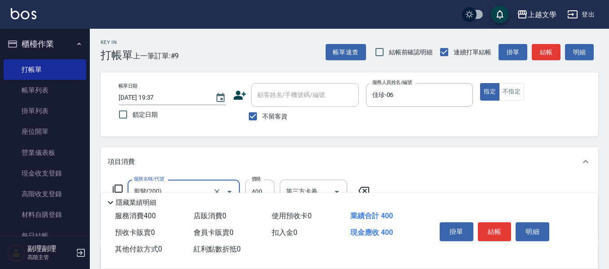
scroll to position [45, 0]
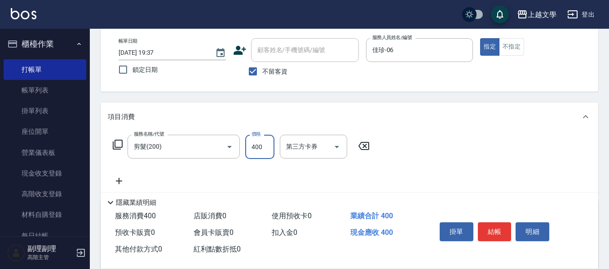
click at [260, 151] on input "400" at bounding box center [259, 147] width 29 height 24
type input "800"
click at [500, 234] on button "結帳" at bounding box center [495, 231] width 34 height 19
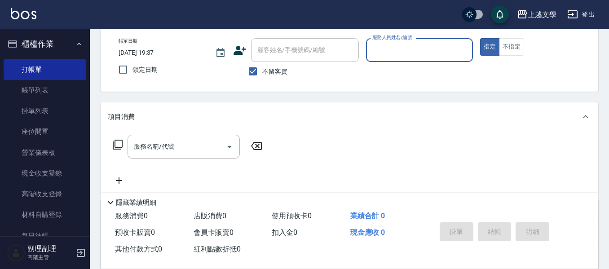
click at [408, 54] on input "服務人員姓名/編號" at bounding box center [419, 50] width 99 height 16
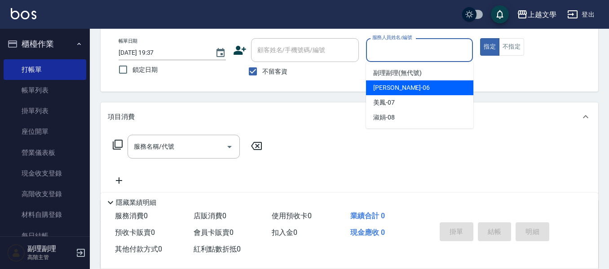
click at [403, 90] on div "佳珍 -06" at bounding box center [419, 87] width 107 height 15
type input "佳珍-06"
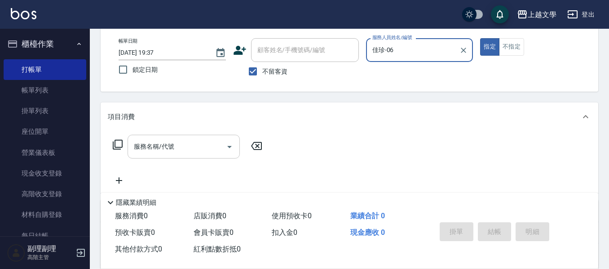
click at [170, 146] on input "服務名稱/代號" at bounding box center [177, 147] width 91 height 16
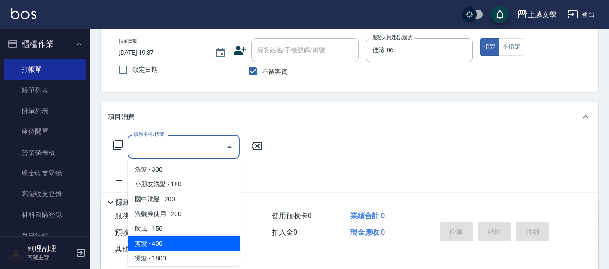
drag, startPoint x: 164, startPoint y: 241, endPoint x: 196, endPoint y: 214, distance: 42.5
click at [164, 242] on span "剪髮 - 400" at bounding box center [184, 243] width 112 height 15
type input "剪髮(200)"
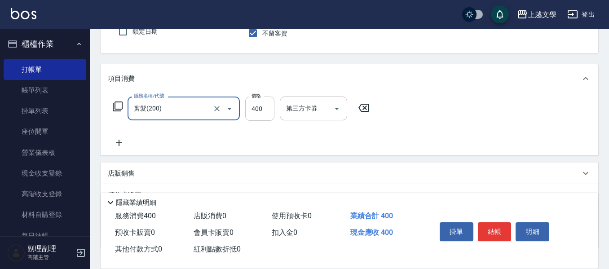
scroll to position [135, 0]
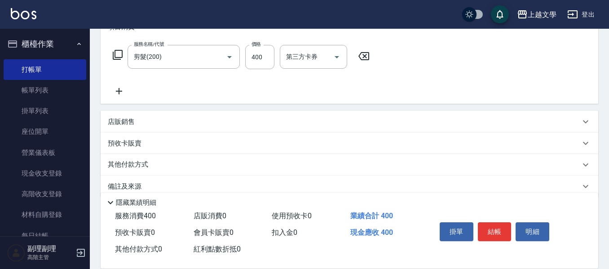
click at [118, 89] on icon at bounding box center [119, 91] width 22 height 11
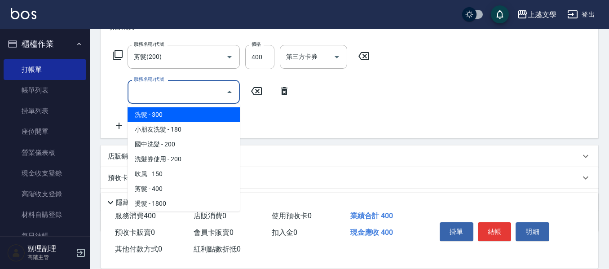
click at [146, 92] on input "服務名稱/代號" at bounding box center [177, 92] width 91 height 16
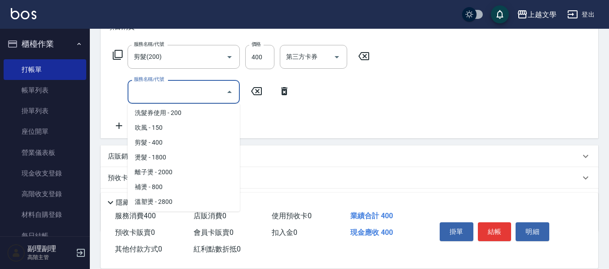
scroll to position [90, 0]
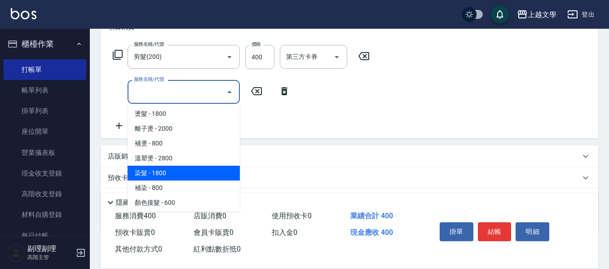
drag, startPoint x: 176, startPoint y: 174, endPoint x: 218, endPoint y: 146, distance: 50.6
click at [178, 174] on span "染髮 - 1800" at bounding box center [184, 173] width 112 height 15
type input "染髮(400)"
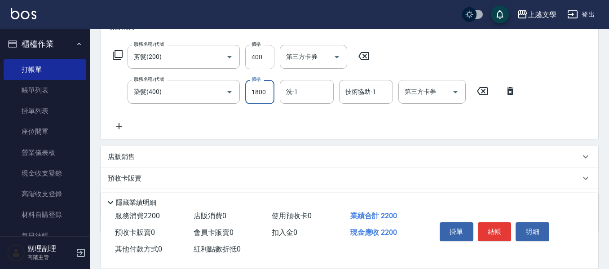
click at [252, 96] on input "1800" at bounding box center [259, 92] width 29 height 24
type input "2600"
click at [309, 95] on input "洗-1" at bounding box center [307, 92] width 46 height 16
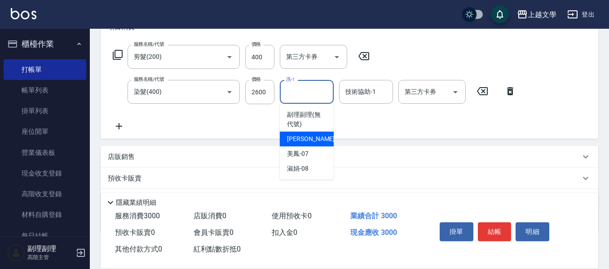
click at [306, 137] on span "佳珍 -06" at bounding box center [315, 138] width 57 height 9
type input "佳珍-06"
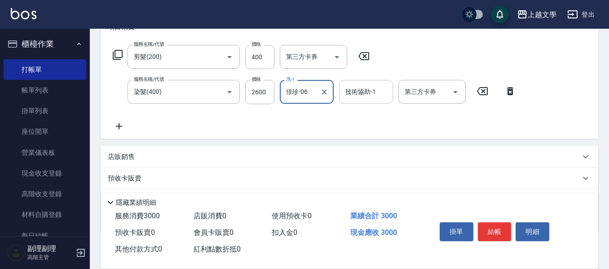
click at [358, 94] on input "技術協助-1" at bounding box center [366, 92] width 46 height 16
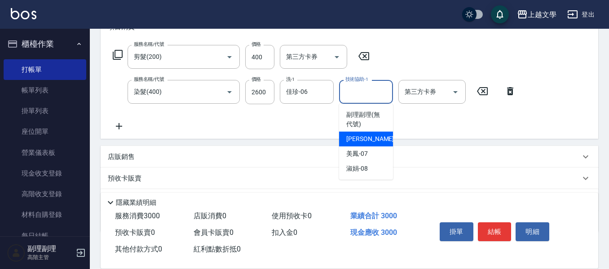
click at [370, 137] on div "佳珍 -06" at bounding box center [366, 139] width 54 height 15
type input "佳珍-06"
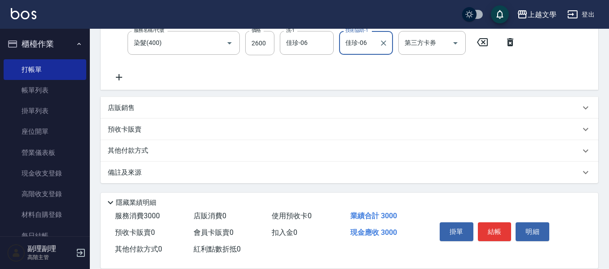
scroll to position [184, 0]
click at [146, 116] on div "店販銷售" at bounding box center [350, 108] width 498 height 22
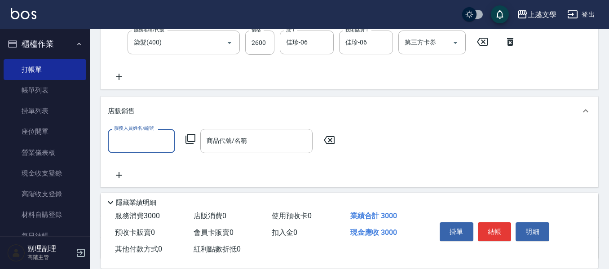
scroll to position [0, 0]
click at [148, 144] on input "服務人員姓名/編號" at bounding box center [141, 141] width 59 height 16
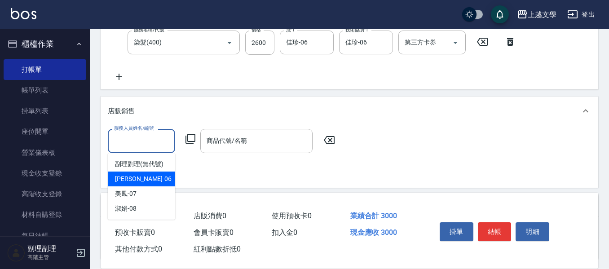
click at [146, 176] on div "佳珍 -06" at bounding box center [141, 179] width 67 height 15
type input "佳珍-06"
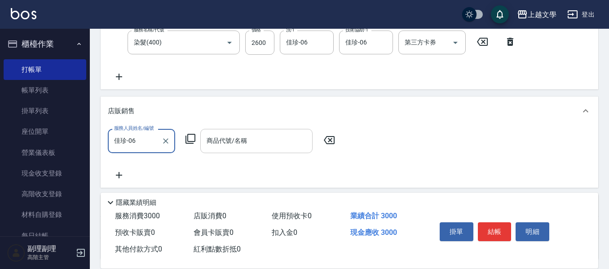
click at [220, 136] on input "商品代號/名稱" at bounding box center [256, 141] width 104 height 16
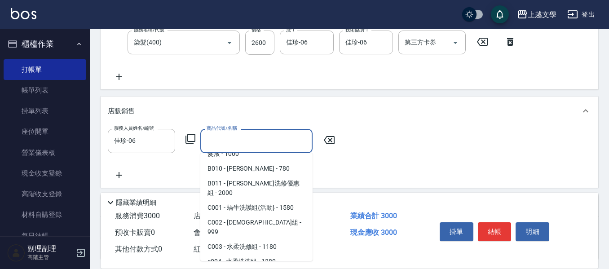
scroll to position [270, 0]
type input "聖覆補色洗髮精"
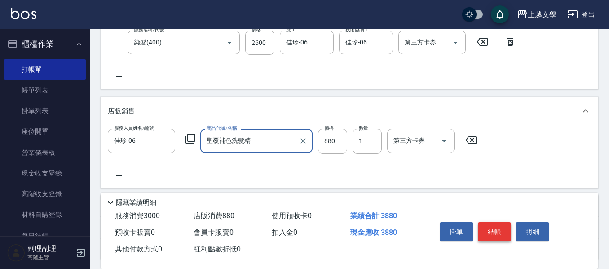
click at [496, 232] on button "結帳" at bounding box center [495, 231] width 34 height 19
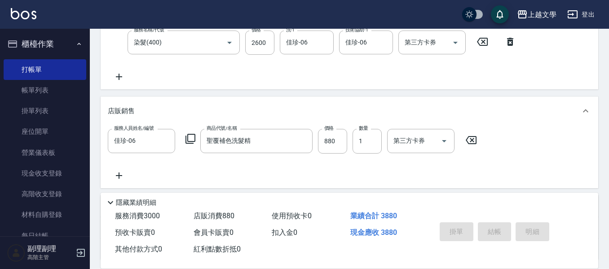
type input "[DATE] 19:38"
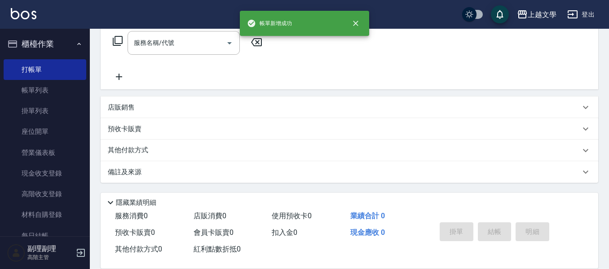
scroll to position [0, 0]
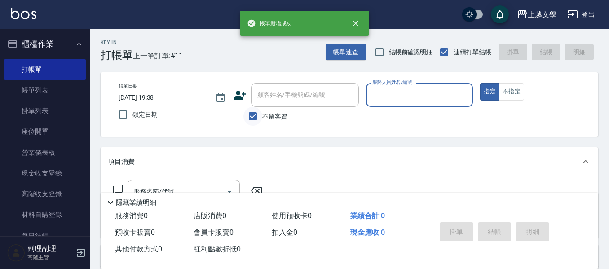
click at [252, 116] on input "不留客資" at bounding box center [253, 116] width 19 height 19
checkbox input "false"
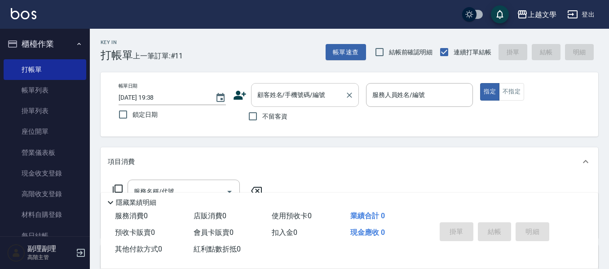
click at [284, 90] on input "顧客姓名/手機號碼/編號" at bounding box center [298, 95] width 86 height 16
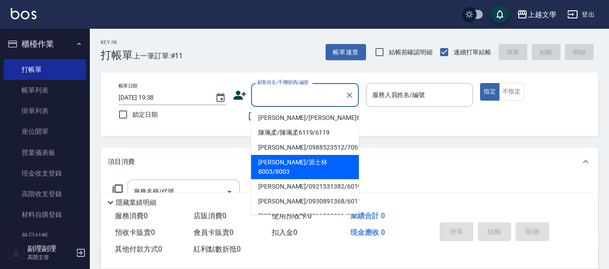
scroll to position [90, 0]
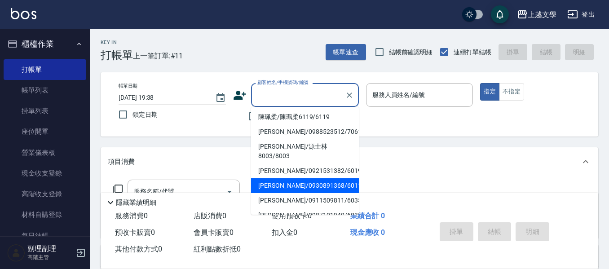
click at [311, 178] on li "[PERSON_NAME]/0930891368/6011" at bounding box center [305, 185] width 108 height 15
type input "[PERSON_NAME]/0930891368/6011"
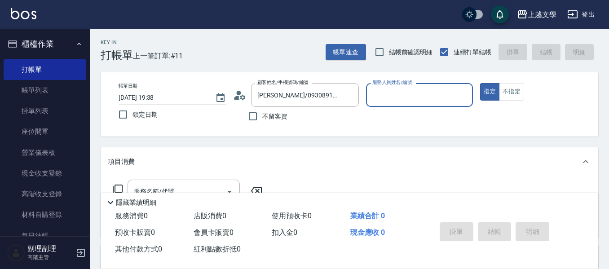
drag, startPoint x: 399, startPoint y: 79, endPoint x: 398, endPoint y: 84, distance: 5.3
click at [398, 84] on label "服務人員姓名/編號" at bounding box center [392, 82] width 40 height 7
click at [398, 87] on input "服務人員姓名/編號" at bounding box center [419, 95] width 99 height 16
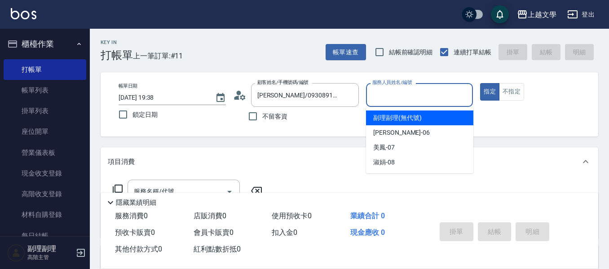
click at [395, 91] on input "服務人員姓名/編號" at bounding box center [419, 95] width 99 height 16
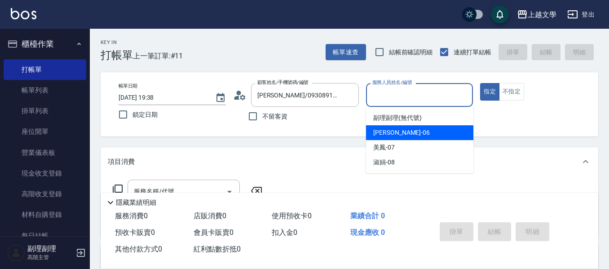
click at [391, 135] on span "佳珍 -06" at bounding box center [401, 132] width 57 height 9
type input "佳珍-06"
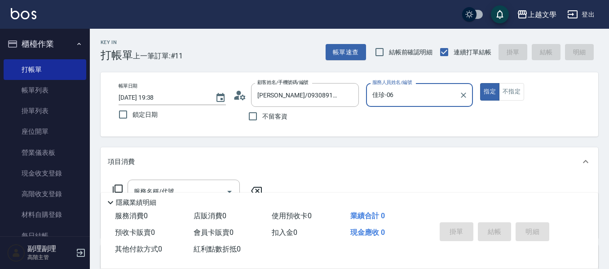
click at [178, 193] on div "隱藏業績明細" at bounding box center [350, 200] width 498 height 15
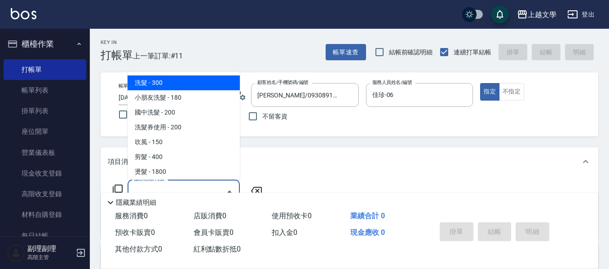
click at [183, 185] on input "服務名稱/代號" at bounding box center [177, 192] width 91 height 16
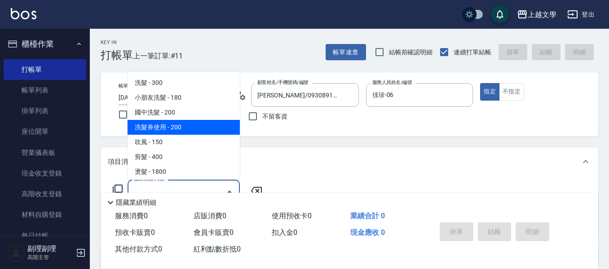
click at [178, 126] on span "洗髮券使用 - 200" at bounding box center [184, 127] width 112 height 15
type input "洗髮券使用(105)"
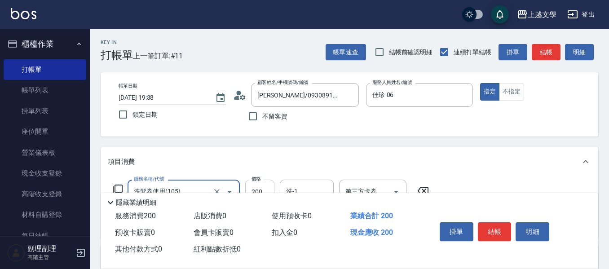
click at [257, 183] on input "200" at bounding box center [259, 192] width 29 height 24
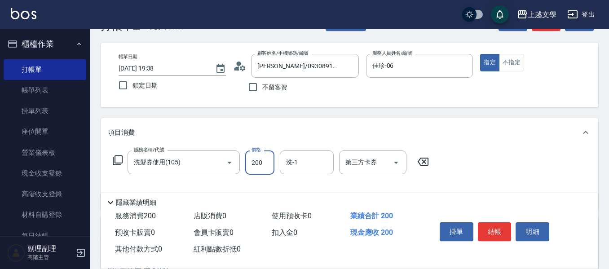
scroll to position [45, 0]
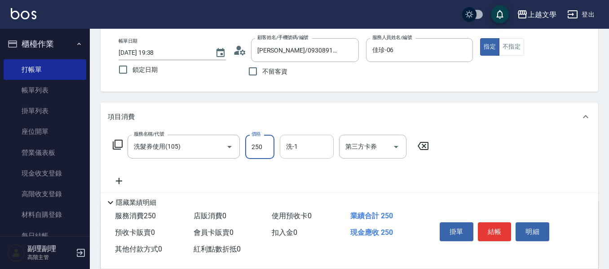
type input "250"
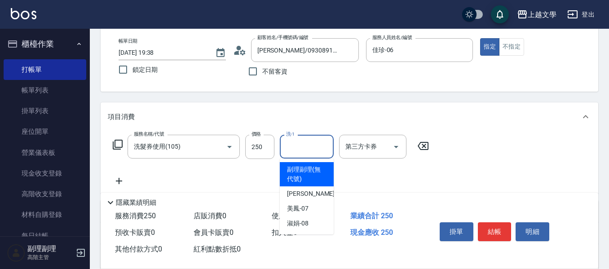
click at [321, 144] on input "洗-1" at bounding box center [307, 147] width 46 height 16
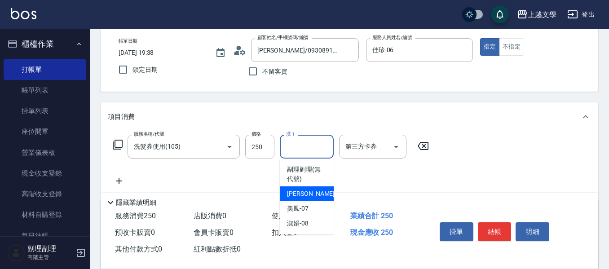
drag, startPoint x: 311, startPoint y: 195, endPoint x: 359, endPoint y: 165, distance: 56.3
click at [316, 193] on div "佳珍 -06" at bounding box center [307, 193] width 54 height 15
type input "佳珍-06"
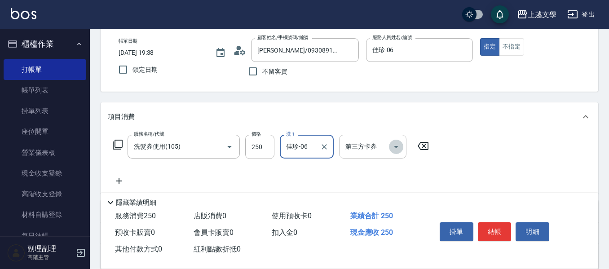
click at [396, 145] on icon "Open" at bounding box center [396, 147] width 11 height 11
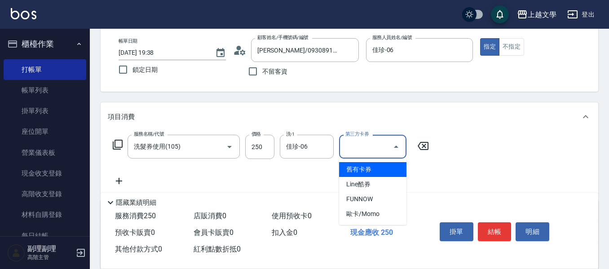
click at [382, 172] on span "舊有卡券" at bounding box center [372, 169] width 67 height 15
type input "舊有卡券"
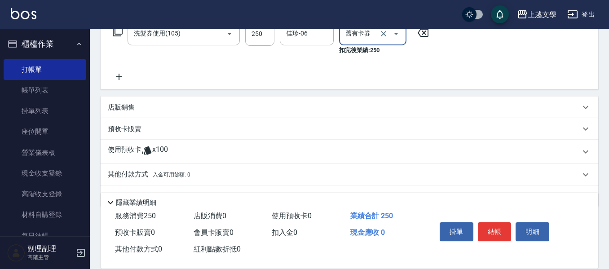
scroll to position [180, 0]
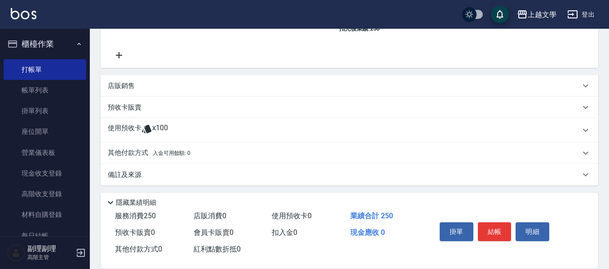
click at [131, 111] on p "預收卡販賣" at bounding box center [125, 107] width 34 height 9
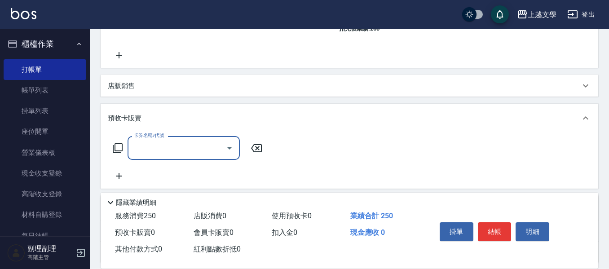
scroll to position [0, 0]
click at [142, 149] on input "卡券名稱/代號" at bounding box center [177, 148] width 91 height 16
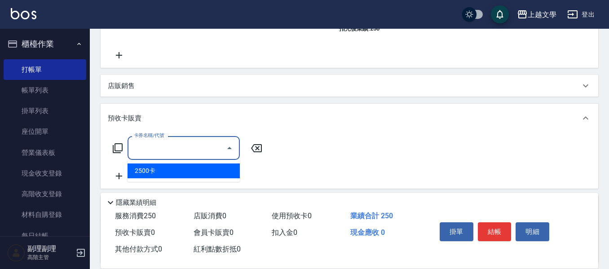
click at [177, 177] on span "2500卡" at bounding box center [184, 171] width 112 height 15
type input "2500卡(900)"
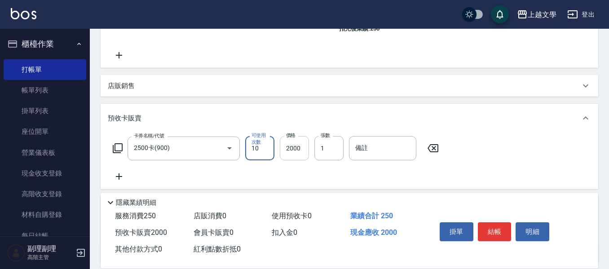
click at [297, 152] on input "2000" at bounding box center [294, 148] width 29 height 24
type input "2500"
click at [492, 222] on button "結帳" at bounding box center [495, 231] width 34 height 19
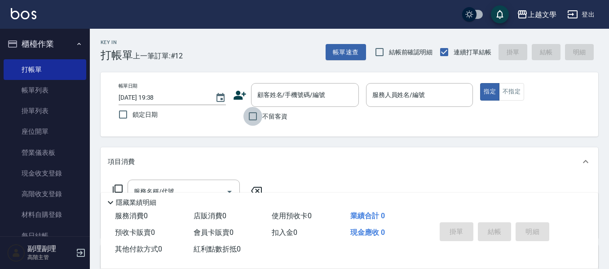
click at [255, 119] on input "不留客資" at bounding box center [253, 116] width 19 height 19
checkbox input "true"
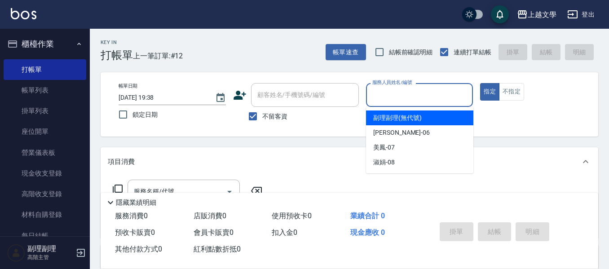
click at [394, 92] on input "服務人員姓名/編號" at bounding box center [419, 95] width 99 height 16
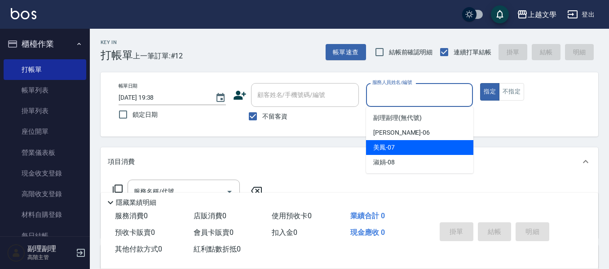
click at [403, 144] on div "美鳳 -07" at bounding box center [419, 147] width 107 height 15
type input "美鳳-07"
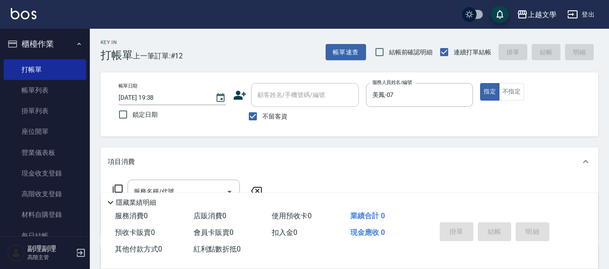
click at [187, 193] on div "隱藏業績明細" at bounding box center [350, 200] width 498 height 15
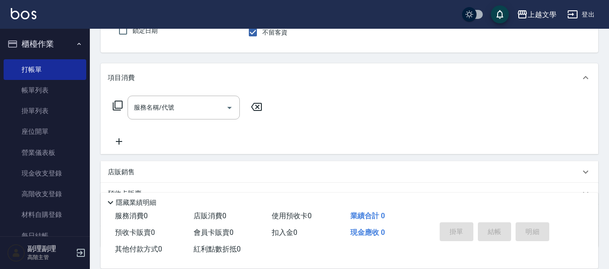
scroll to position [90, 0]
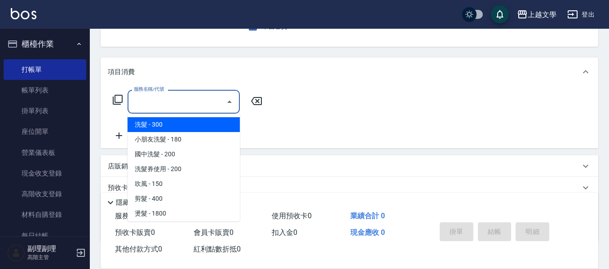
click at [211, 105] on input "服務名稱/代號" at bounding box center [177, 102] width 91 height 16
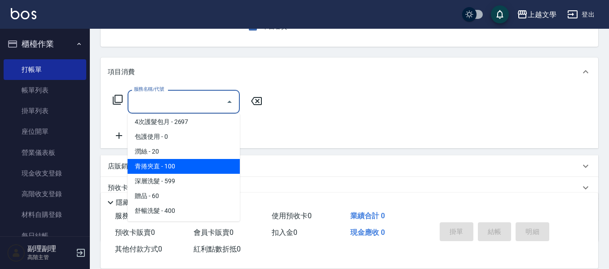
scroll to position [270, 0]
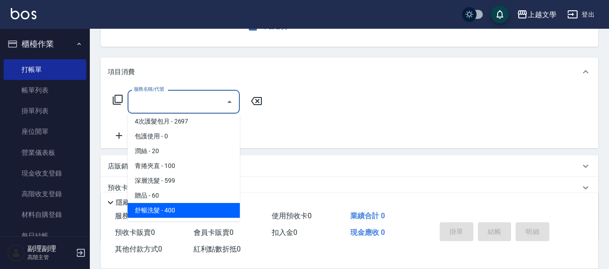
click at [200, 210] on span "舒暢洗髮 - 400" at bounding box center [184, 210] width 112 height 15
type input "舒暢洗髮(10333)"
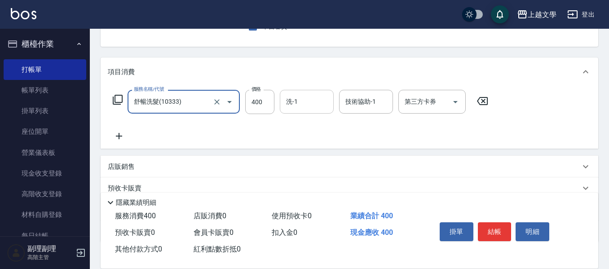
click at [297, 106] on input "洗-1" at bounding box center [307, 102] width 46 height 16
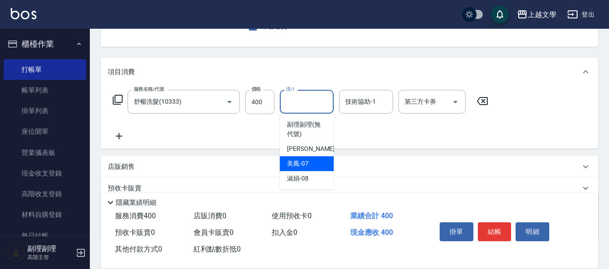
drag, startPoint x: 299, startPoint y: 165, endPoint x: 335, endPoint y: 137, distance: 45.2
click at [300, 165] on span "美鳳 -07" at bounding box center [298, 163] width 22 height 9
type input "美鳳-07"
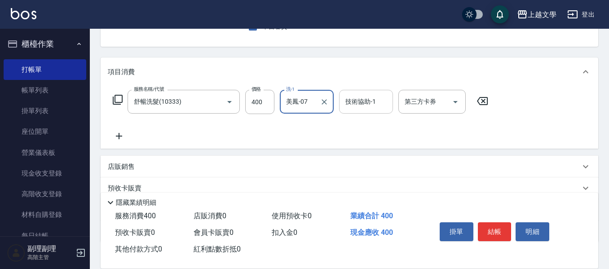
click at [357, 103] on input "技術協助-1" at bounding box center [366, 102] width 46 height 16
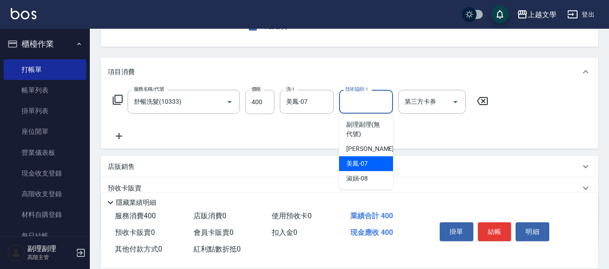
click at [360, 163] on span "美鳳 -07" at bounding box center [357, 163] width 22 height 9
type input "美鳳-07"
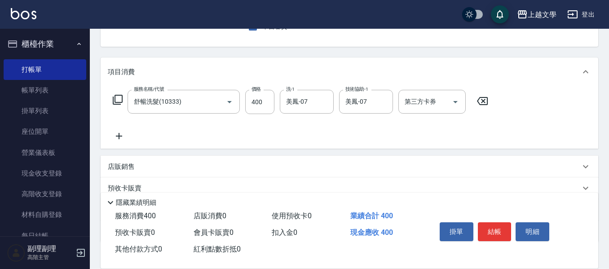
click at [117, 132] on icon at bounding box center [119, 136] width 22 height 11
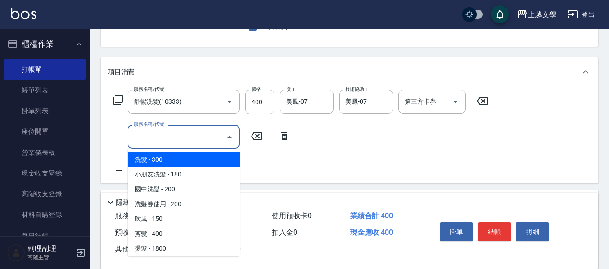
click at [149, 133] on input "服務名稱/代號" at bounding box center [177, 137] width 91 height 16
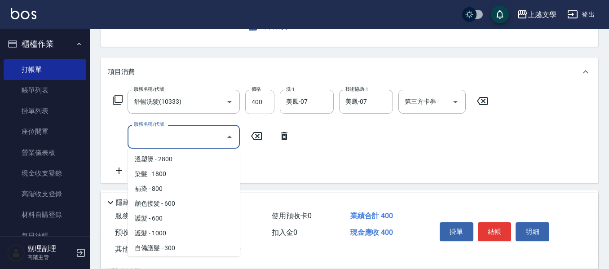
scroll to position [135, 0]
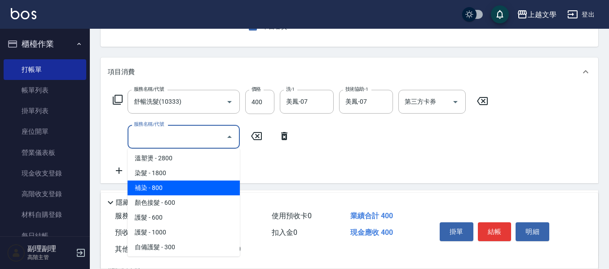
click at [174, 192] on span "補染 - 800" at bounding box center [184, 188] width 112 height 15
type input "補染(401)"
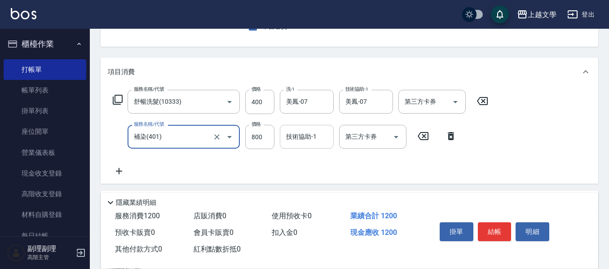
click at [313, 140] on input "技術協助-1" at bounding box center [307, 137] width 46 height 16
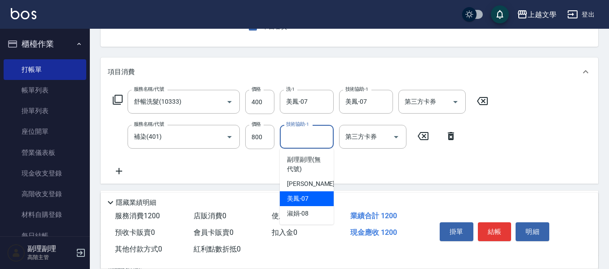
click at [316, 196] on div "美鳳 -07" at bounding box center [307, 198] width 54 height 15
type input "美鳳-07"
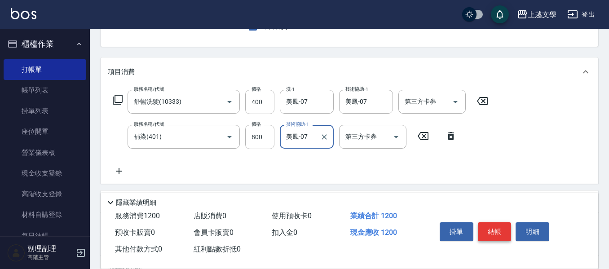
click at [497, 229] on button "結帳" at bounding box center [495, 231] width 34 height 19
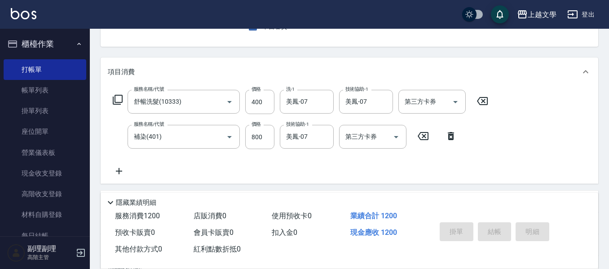
type input "[DATE] 19:39"
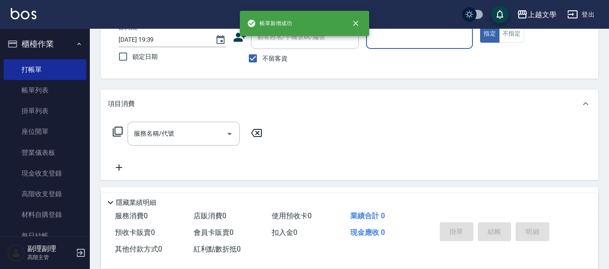
scroll to position [42, 0]
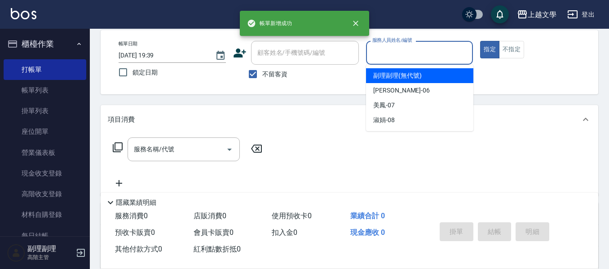
click at [414, 54] on input "服務人員姓名/編號" at bounding box center [419, 53] width 99 height 16
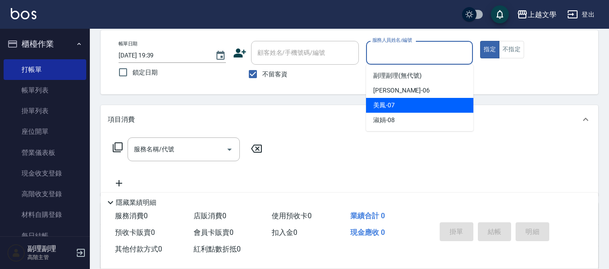
click at [394, 102] on div "美鳳 -07" at bounding box center [419, 105] width 107 height 15
type input "美鳳-07"
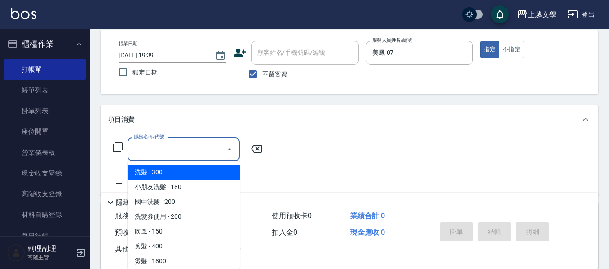
click at [207, 146] on input "服務名稱/代號" at bounding box center [177, 150] width 91 height 16
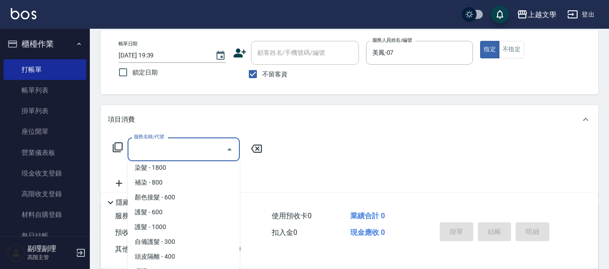
scroll to position [270, 0]
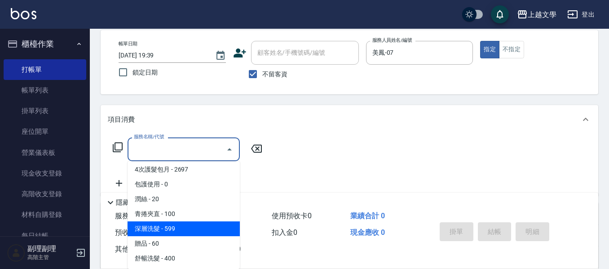
click at [192, 228] on span "深層洗髮 - 599" at bounding box center [184, 229] width 112 height 15
type input "深層洗髮(1033)"
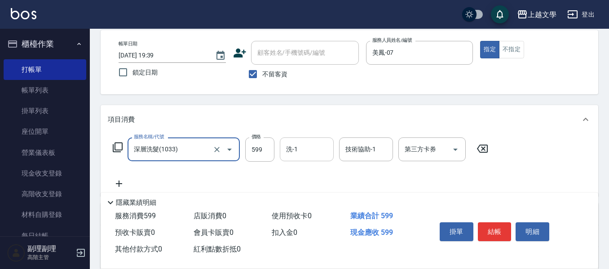
click at [300, 155] on input "洗-1" at bounding box center [307, 150] width 46 height 16
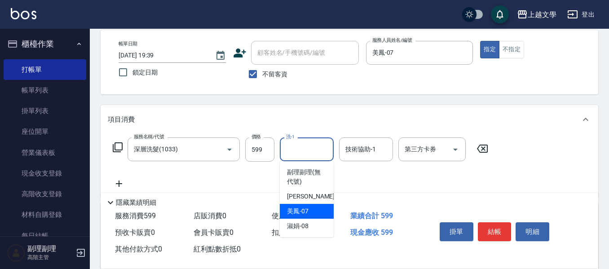
drag, startPoint x: 310, startPoint y: 215, endPoint x: 365, endPoint y: 172, distance: 70.7
click at [311, 214] on div "美鳳 -07" at bounding box center [307, 211] width 54 height 15
type input "美鳳-07"
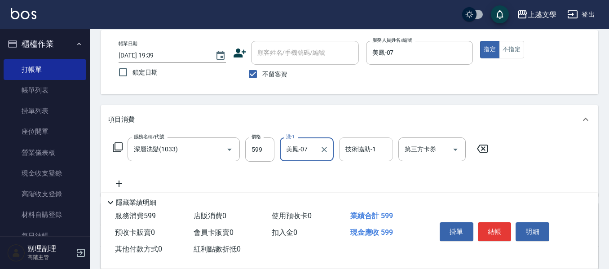
click at [373, 150] on input "技術協助-1" at bounding box center [366, 150] width 46 height 16
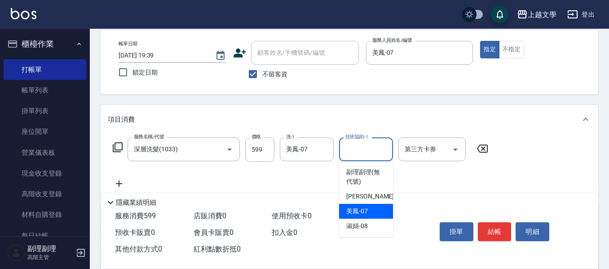
click at [378, 208] on div "美鳳 -07" at bounding box center [366, 211] width 54 height 15
type input "美鳳-07"
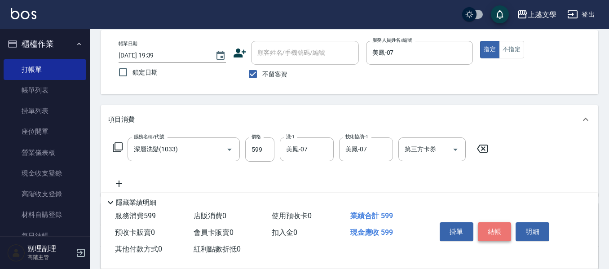
click at [492, 228] on button "結帳" at bounding box center [495, 231] width 34 height 19
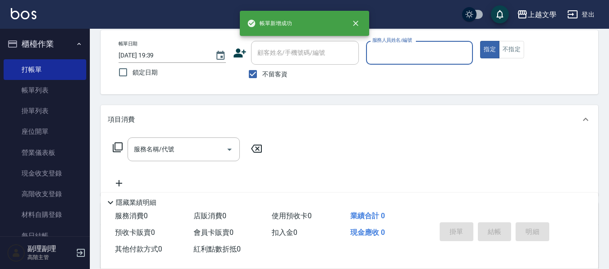
click at [400, 55] on input "服務人員姓名/編號" at bounding box center [419, 53] width 99 height 16
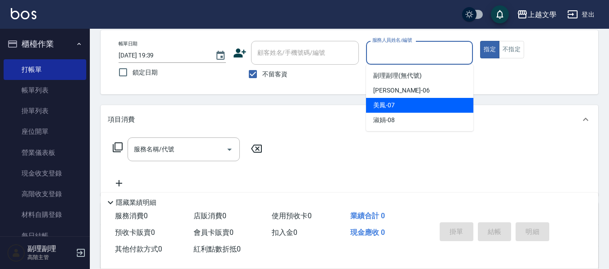
click at [390, 104] on span "美鳳 -07" at bounding box center [384, 105] width 22 height 9
type input "美鳳-07"
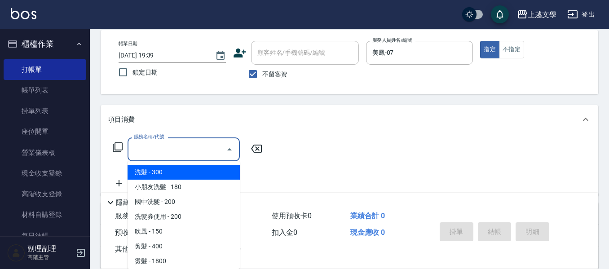
click at [196, 146] on input "服務名稱/代號" at bounding box center [177, 150] width 91 height 16
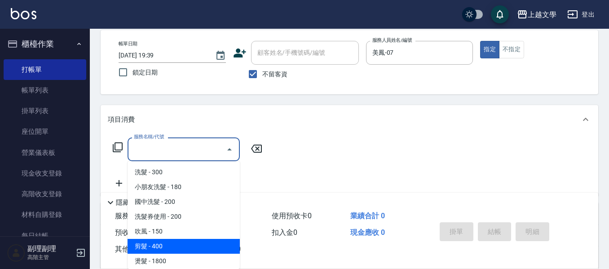
click at [160, 244] on span "剪髮 - 400" at bounding box center [184, 246] width 112 height 15
type input "剪髮(200)"
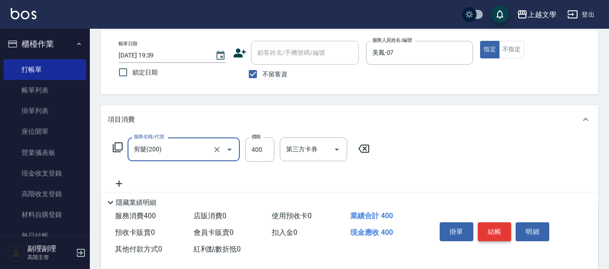
click at [495, 226] on button "結帳" at bounding box center [495, 231] width 34 height 19
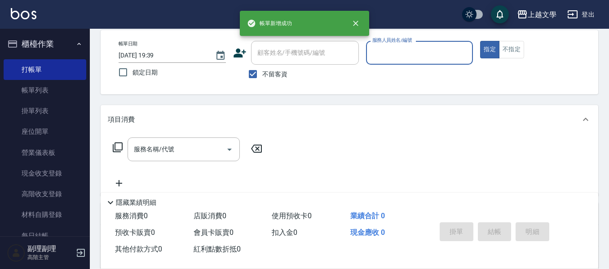
click at [424, 59] on input "服務人員姓名/編號" at bounding box center [419, 53] width 99 height 16
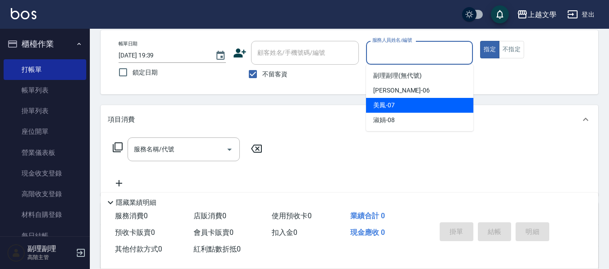
drag, startPoint x: 408, startPoint y: 111, endPoint x: 381, endPoint y: 111, distance: 26.1
click at [407, 111] on div "美鳳 -07" at bounding box center [419, 105] width 107 height 15
type input "美鳳-07"
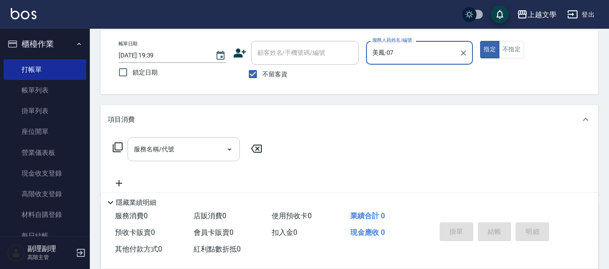
click at [185, 156] on input "服務名稱/代號" at bounding box center [177, 150] width 91 height 16
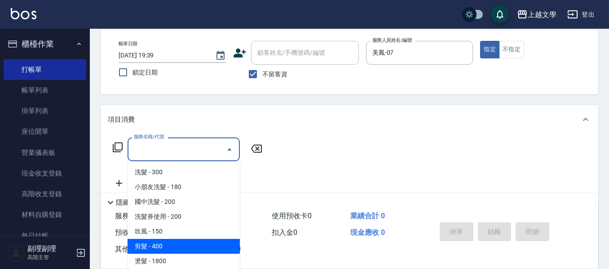
click at [188, 251] on span "剪髮 - 400" at bounding box center [184, 246] width 112 height 15
type input "剪髮(200)"
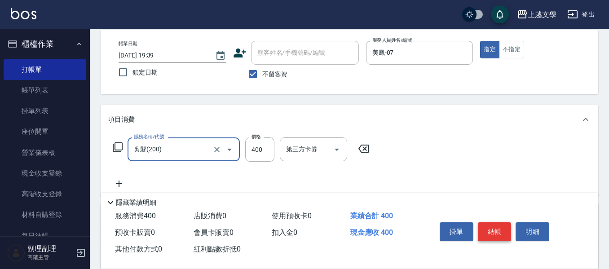
click at [498, 234] on button "結帳" at bounding box center [495, 231] width 34 height 19
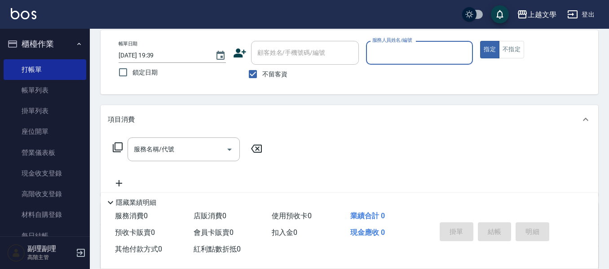
click at [399, 55] on input "服務人員姓名/編號" at bounding box center [419, 53] width 99 height 16
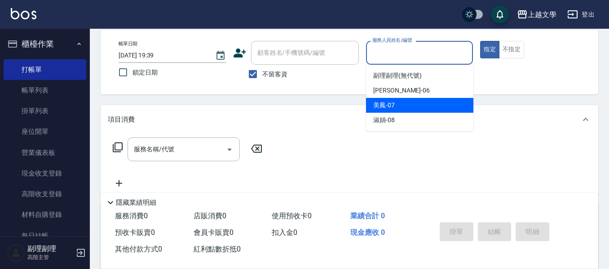
click at [394, 109] on span "美鳳 -07" at bounding box center [384, 105] width 22 height 9
type input "美鳳-07"
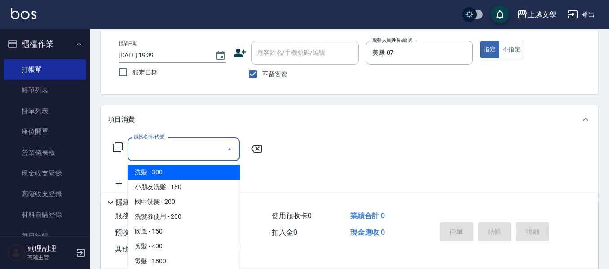
click at [164, 155] on input "服務名稱/代號" at bounding box center [177, 150] width 91 height 16
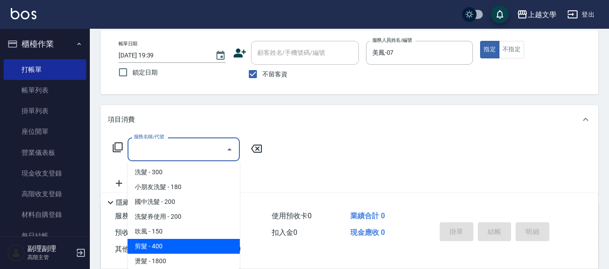
click at [166, 242] on span "剪髮 - 400" at bounding box center [184, 246] width 112 height 15
type input "剪髮(200)"
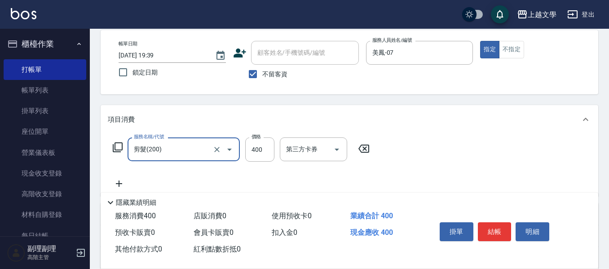
scroll to position [87, 0]
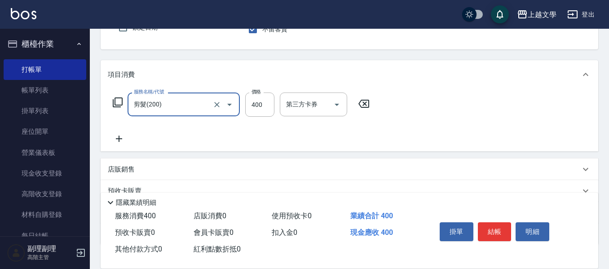
click at [118, 139] on icon at bounding box center [119, 139] width 6 height 6
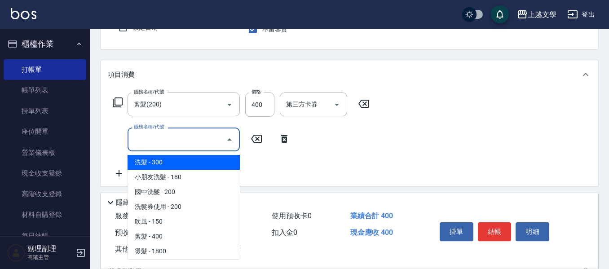
drag, startPoint x: 152, startPoint y: 142, endPoint x: 168, endPoint y: 150, distance: 17.3
click at [153, 142] on input "服務名稱/代號" at bounding box center [177, 140] width 91 height 16
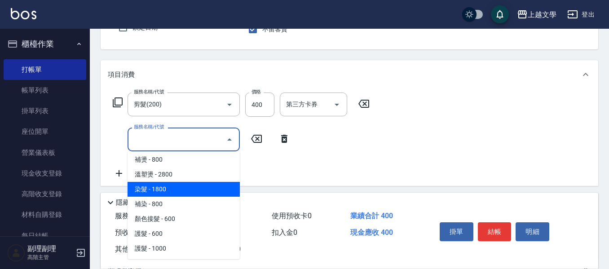
scroll to position [180, 0]
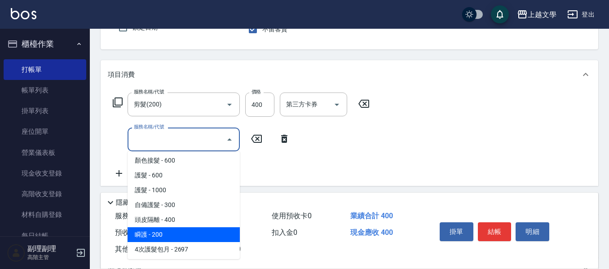
click at [185, 236] on span "瞬護 - 200" at bounding box center [184, 234] width 112 height 15
type input "瞬護(504)"
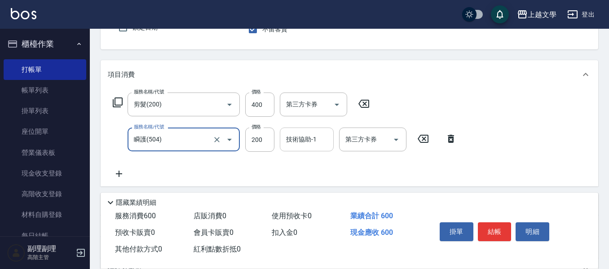
click at [304, 146] on input "技術協助-1" at bounding box center [307, 140] width 46 height 16
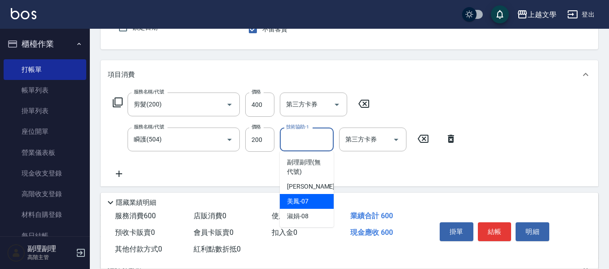
click at [314, 205] on div "美鳳 -07" at bounding box center [307, 201] width 54 height 15
type input "美鳳-07"
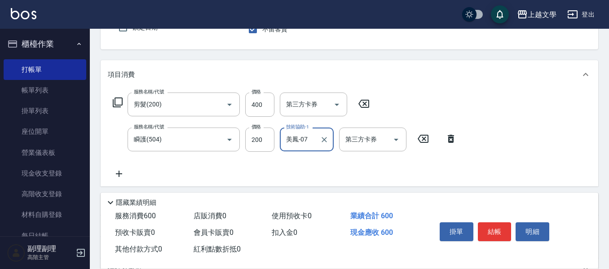
click at [119, 175] on icon at bounding box center [119, 174] width 6 height 6
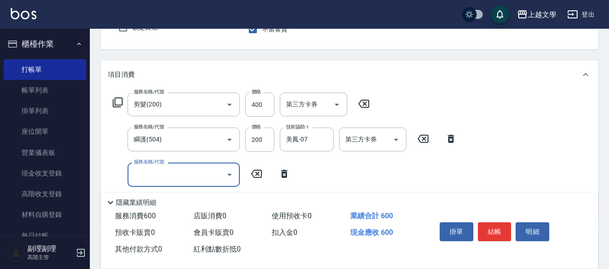
click at [139, 175] on input "服務名稱/代號" at bounding box center [177, 175] width 91 height 16
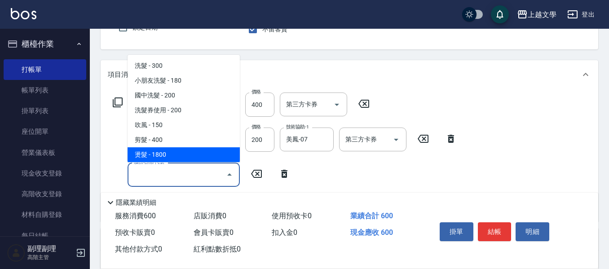
scroll to position [90, 0]
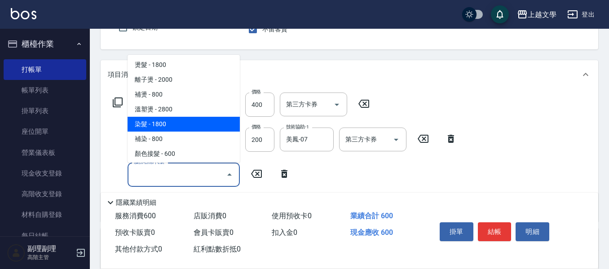
click at [184, 129] on span "染髮 - 1800" at bounding box center [184, 124] width 112 height 15
type input "染髮(400)"
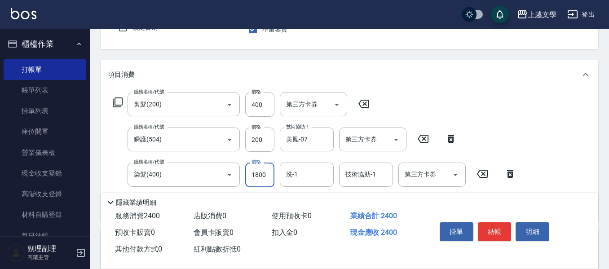
click at [261, 176] on input "1800" at bounding box center [259, 175] width 29 height 24
type input "2250"
click at [293, 174] on input "洗-1" at bounding box center [307, 175] width 46 height 16
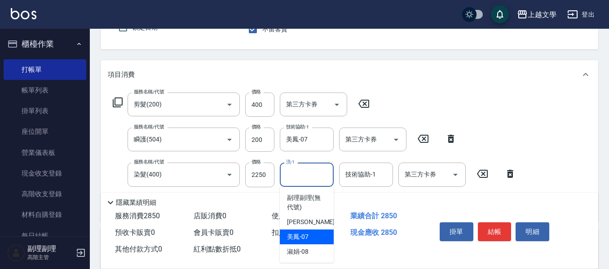
drag, startPoint x: 304, startPoint y: 234, endPoint x: 347, endPoint y: 206, distance: 52.0
click at [304, 235] on span "美鳳 -07" at bounding box center [298, 236] width 22 height 9
type input "美鳳-07"
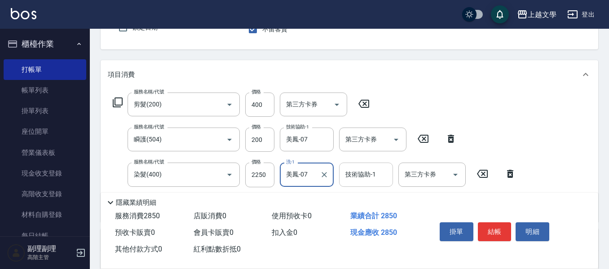
click at [361, 180] on input "技術協助-1" at bounding box center [366, 175] width 46 height 16
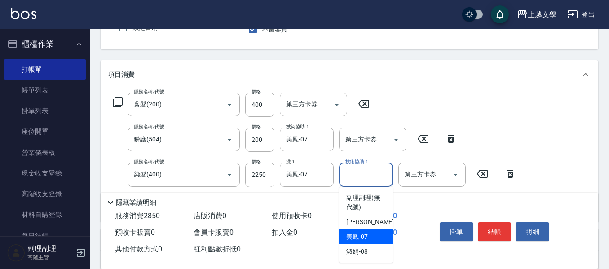
click at [361, 236] on span "美鳳 -07" at bounding box center [357, 236] width 22 height 9
type input "美鳳-07"
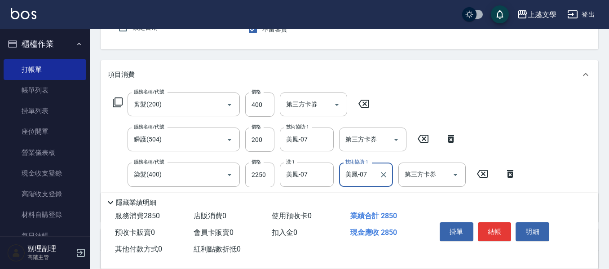
scroll to position [132, 0]
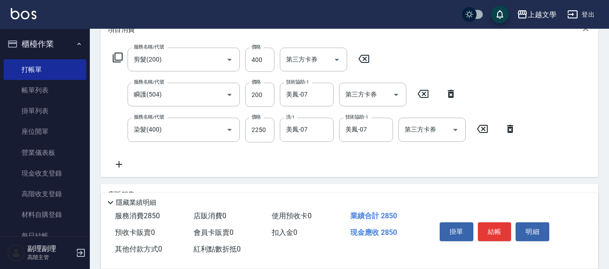
click at [127, 165] on icon at bounding box center [119, 164] width 22 height 11
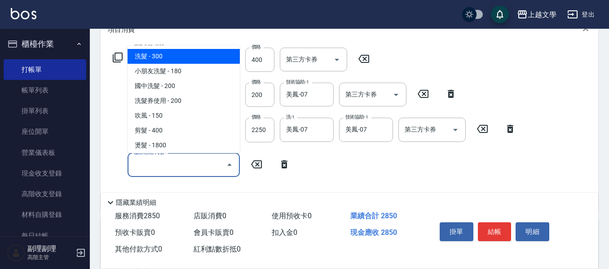
drag, startPoint x: 148, startPoint y: 164, endPoint x: 165, endPoint y: 168, distance: 17.7
click at [149, 164] on input "服務名稱/代號" at bounding box center [177, 165] width 91 height 16
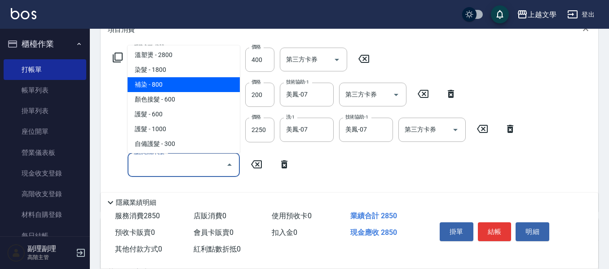
scroll to position [180, 0]
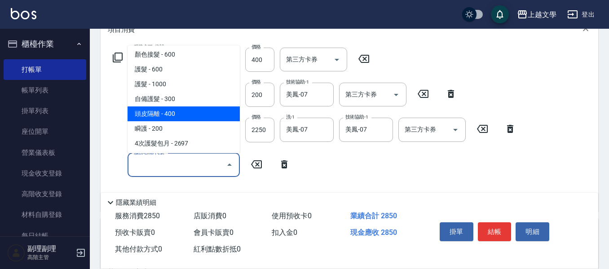
click at [183, 115] on span "頭皮隔離 - 400" at bounding box center [184, 113] width 112 height 15
type input "頭皮隔離(503)"
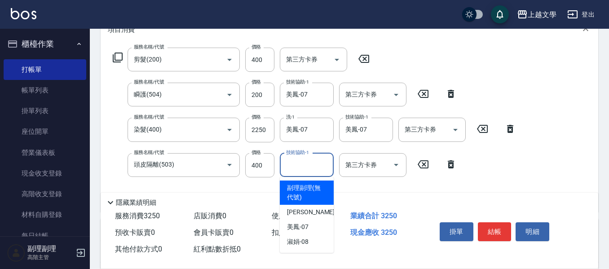
click at [313, 165] on input "技術協助-1" at bounding box center [307, 165] width 46 height 16
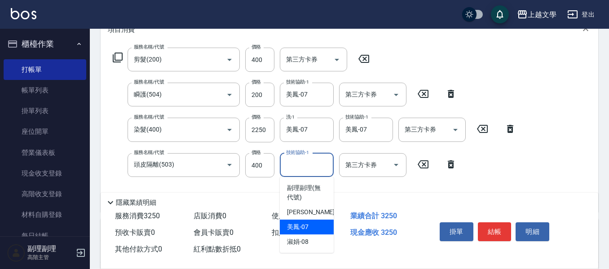
click at [304, 225] on span "美鳳 -07" at bounding box center [298, 226] width 22 height 9
type input "美鳳-07"
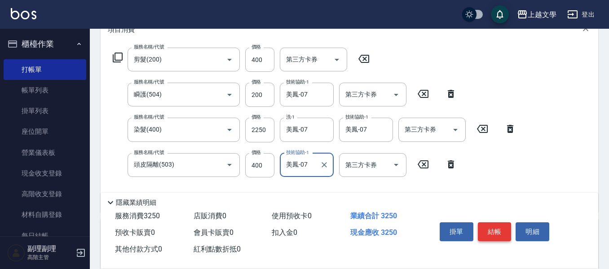
click at [508, 231] on button "結帳" at bounding box center [495, 231] width 34 height 19
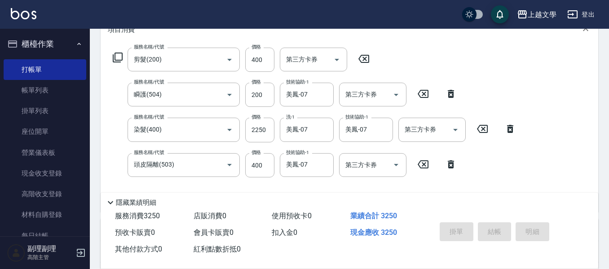
type input "[DATE] 19:40"
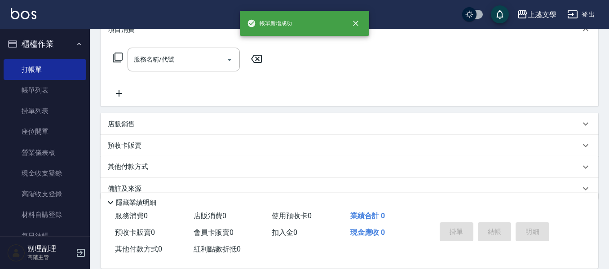
scroll to position [0, 0]
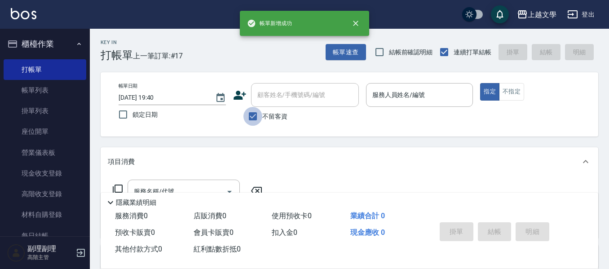
click at [248, 116] on input "不留客資" at bounding box center [253, 116] width 19 height 19
checkbox input "false"
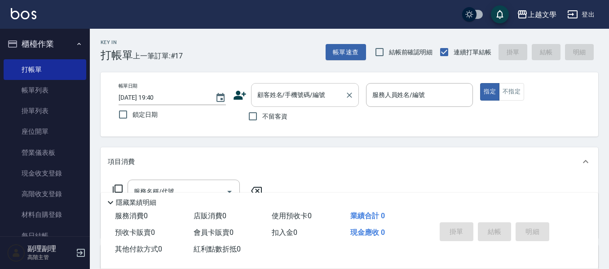
click at [282, 96] on input "顧客姓名/手機號碼/編號" at bounding box center [298, 95] width 86 height 16
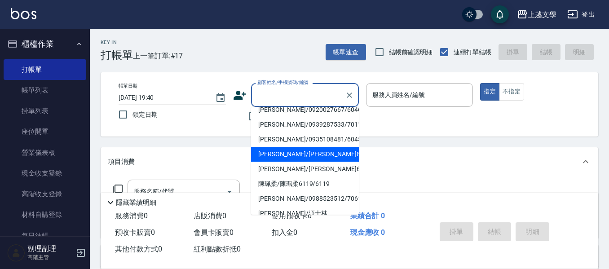
scroll to position [45, 0]
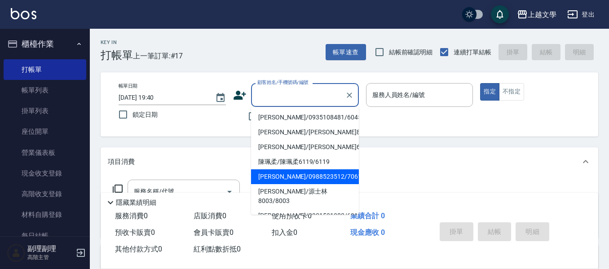
click at [346, 176] on li "[PERSON_NAME]/0988523512/7061" at bounding box center [305, 176] width 108 height 15
type input "[PERSON_NAME]/0988523512/7061"
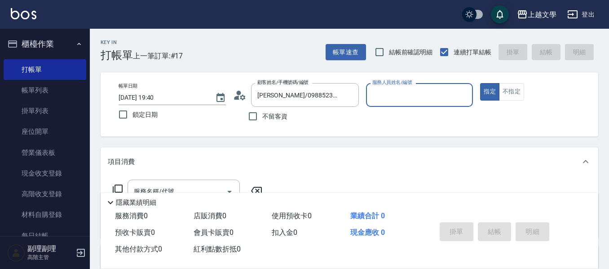
click at [438, 93] on input "服務人員姓名/編號" at bounding box center [419, 95] width 99 height 16
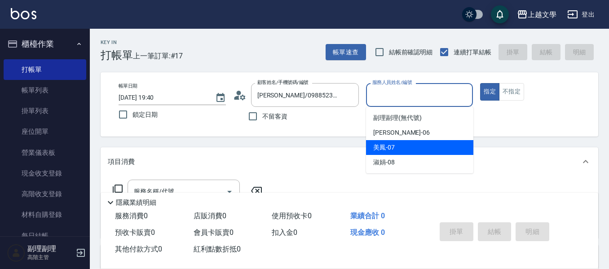
click at [407, 153] on div "美鳳 -07" at bounding box center [419, 147] width 107 height 15
type input "美鳳-07"
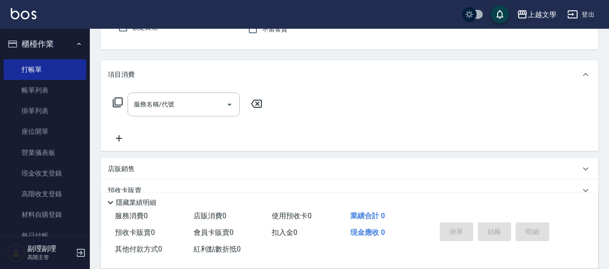
scroll to position [90, 0]
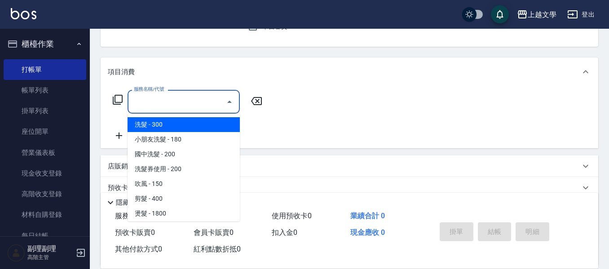
click at [148, 98] on input "服務名稱/代號" at bounding box center [177, 102] width 91 height 16
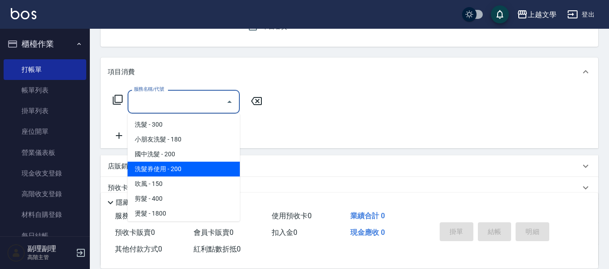
click at [169, 173] on span "洗髮券使用 - 200" at bounding box center [184, 169] width 112 height 15
type input "洗髮券使用(105)"
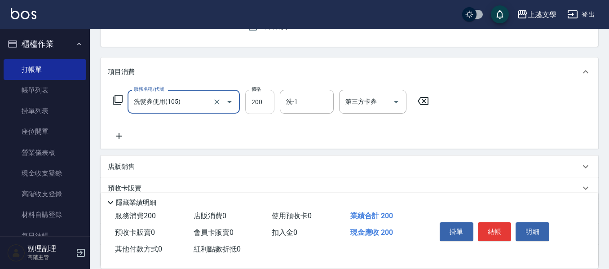
click at [249, 105] on input "200" at bounding box center [259, 102] width 29 height 24
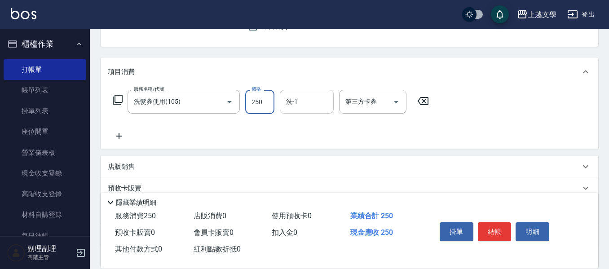
type input "250"
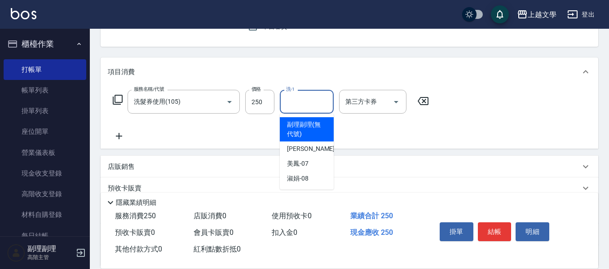
click at [308, 103] on input "洗-1" at bounding box center [307, 102] width 46 height 16
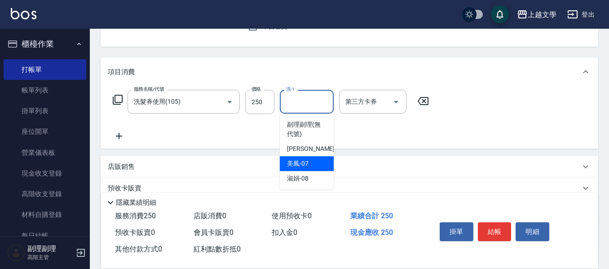
click at [306, 160] on span "美鳳 -07" at bounding box center [298, 163] width 22 height 9
type input "美鳳-07"
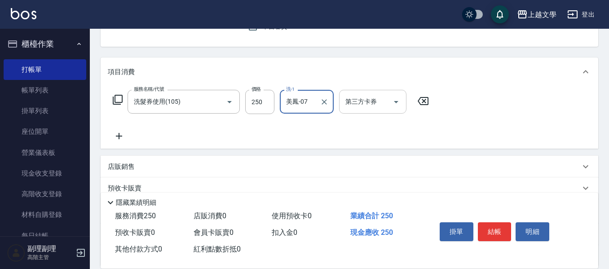
click at [400, 100] on icon "Open" at bounding box center [396, 102] width 11 height 11
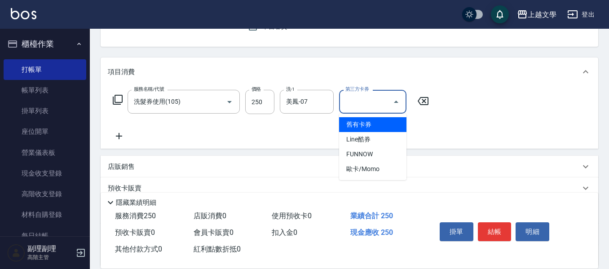
click at [385, 129] on span "舊有卡券" at bounding box center [372, 124] width 67 height 15
type input "舊有卡券"
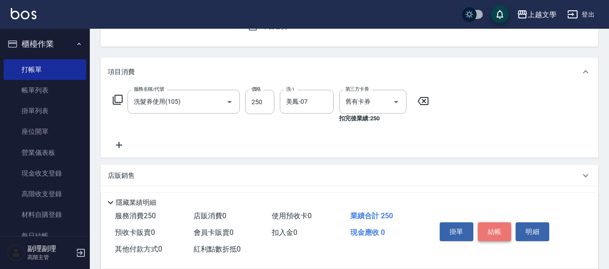
click at [496, 235] on button "結帳" at bounding box center [495, 231] width 34 height 19
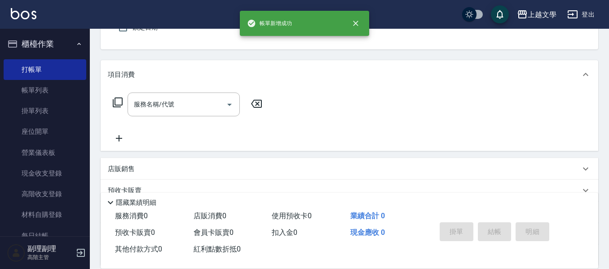
scroll to position [42, 0]
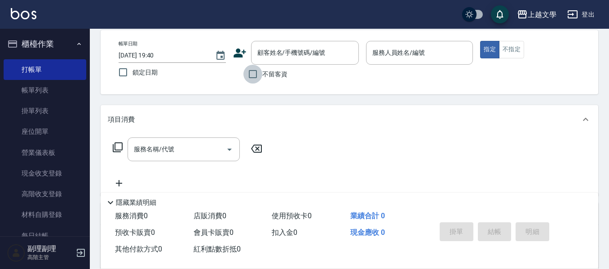
click at [255, 74] on input "不留客資" at bounding box center [253, 74] width 19 height 19
checkbox input "true"
click at [513, 54] on button "不指定" at bounding box center [511, 50] width 25 height 18
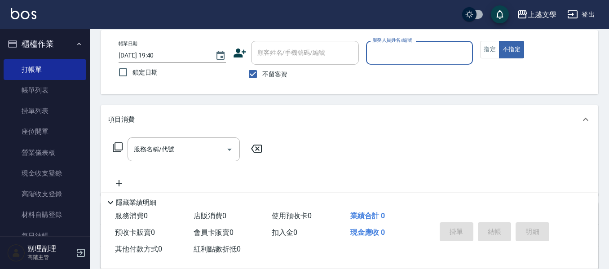
click at [411, 49] on input "服務人員姓名/編號" at bounding box center [419, 53] width 99 height 16
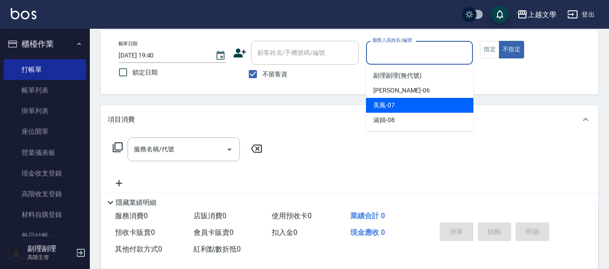
drag, startPoint x: 399, startPoint y: 109, endPoint x: 294, endPoint y: 132, distance: 107.5
click at [398, 109] on div "美鳳 -07" at bounding box center [419, 105] width 107 height 15
type input "美鳳-07"
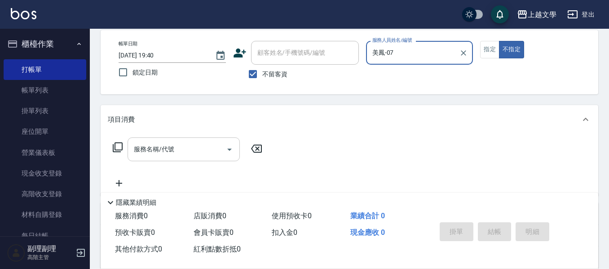
click at [191, 155] on input "服務名稱/代號" at bounding box center [177, 150] width 91 height 16
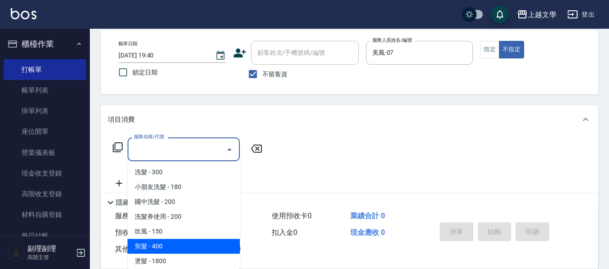
drag, startPoint x: 180, startPoint y: 244, endPoint x: 213, endPoint y: 242, distance: 32.8
click at [180, 244] on span "剪髮 - 400" at bounding box center [184, 246] width 112 height 15
type input "剪髮(200)"
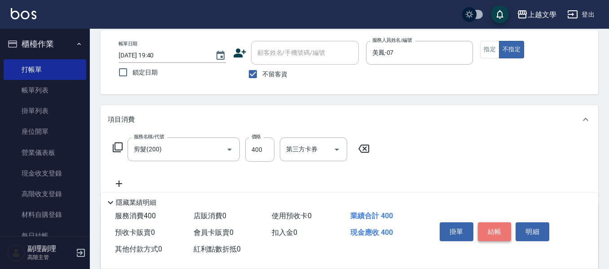
click at [494, 229] on button "結帳" at bounding box center [495, 231] width 34 height 19
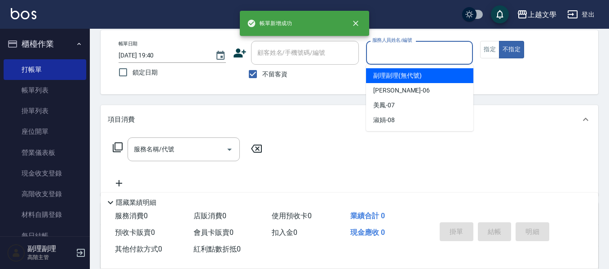
click at [430, 59] on input "服務人員姓名/編號" at bounding box center [419, 53] width 99 height 16
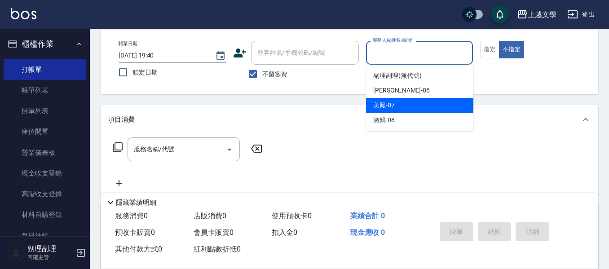
click at [412, 106] on div "美鳳 -07" at bounding box center [419, 105] width 107 height 15
type input "美鳳-07"
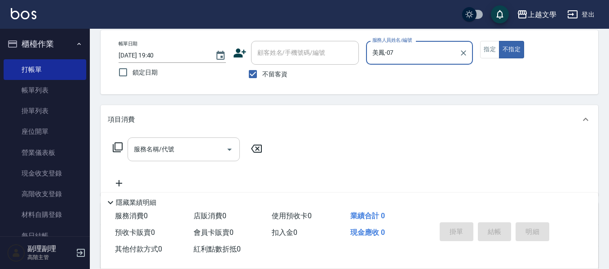
click at [190, 154] on input "服務名稱/代號" at bounding box center [177, 150] width 91 height 16
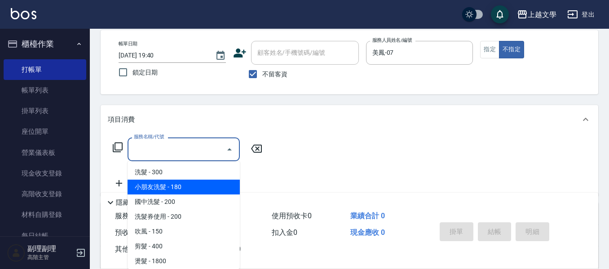
click at [173, 180] on span "小朋友洗髮 - 180" at bounding box center [184, 187] width 112 height 15
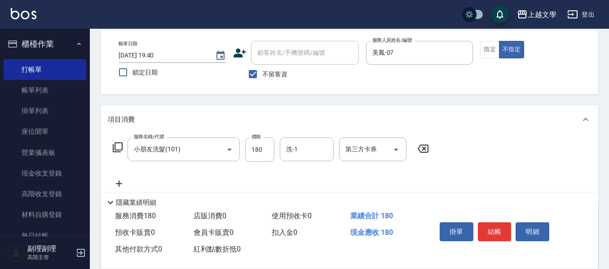
click at [175, 176] on div "服務名稱/代號 小朋友洗髮(101) 服務名稱/代號 價格 180 價格 洗-1 洗-1 第三方卡券 第三方卡券" at bounding box center [271, 163] width 327 height 52
click at [179, 149] on input "小朋友洗髮(101)" at bounding box center [171, 150] width 79 height 16
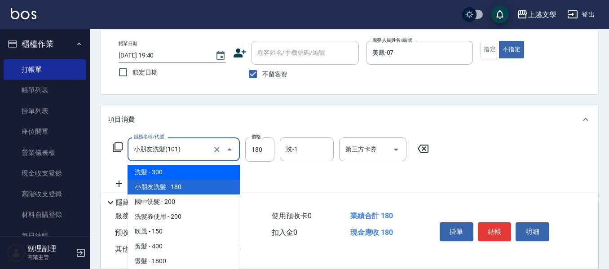
click at [185, 173] on span "洗髮 - 300" at bounding box center [184, 172] width 112 height 15
type input "洗髮(100)"
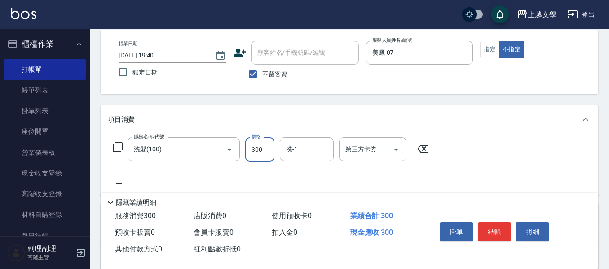
click at [262, 155] on input "300" at bounding box center [259, 149] width 29 height 24
type input "240"
click at [309, 153] on input "洗-1" at bounding box center [307, 150] width 46 height 16
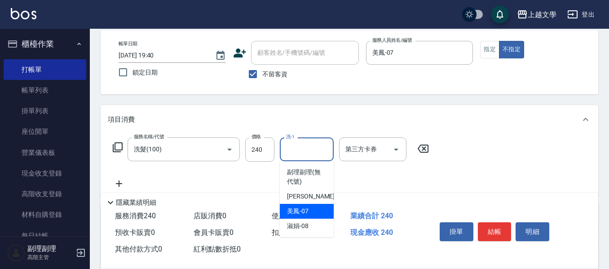
click at [295, 212] on span "美鳳 -07" at bounding box center [298, 211] width 22 height 9
type input "美鳳-07"
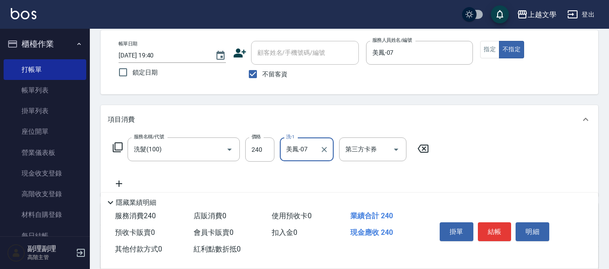
click at [120, 179] on icon at bounding box center [119, 183] width 22 height 11
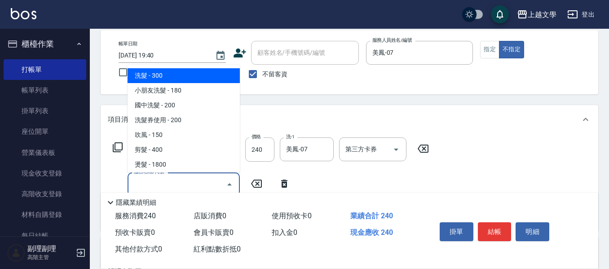
click at [142, 180] on input "服務名稱/代號" at bounding box center [177, 185] width 91 height 16
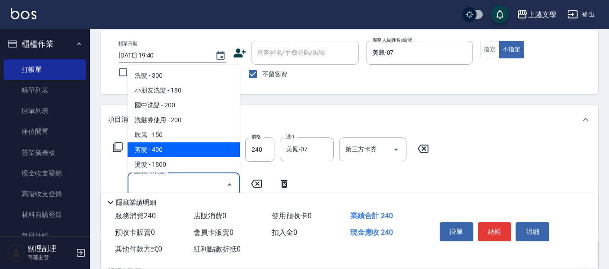
drag, startPoint x: 167, startPoint y: 150, endPoint x: 180, endPoint y: 150, distance: 13.5
click at [168, 150] on span "剪髮 - 400" at bounding box center [184, 149] width 112 height 15
type input "剪髮(200)"
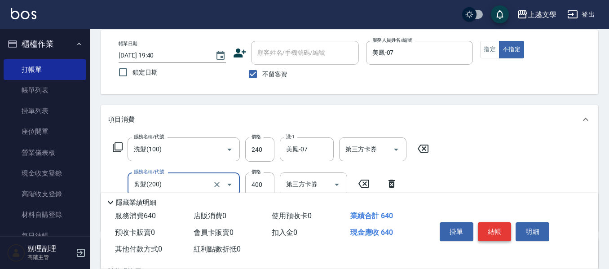
click at [494, 222] on button "結帳" at bounding box center [495, 231] width 34 height 19
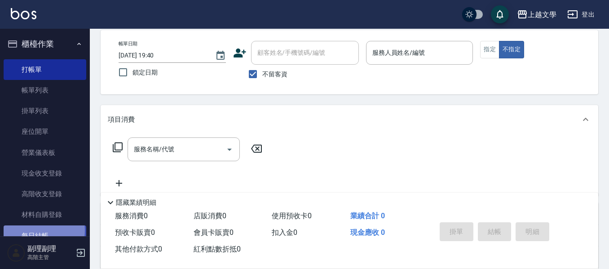
click at [34, 231] on link "每日結帳" at bounding box center [45, 236] width 83 height 21
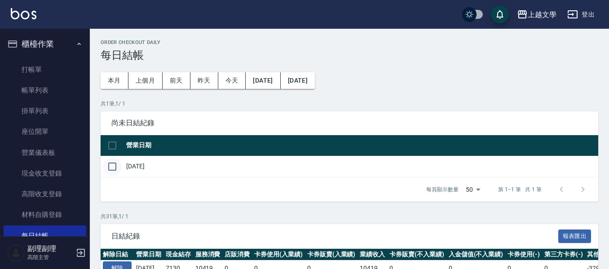
click at [111, 168] on input "checkbox" at bounding box center [112, 166] width 19 height 19
checkbox input "true"
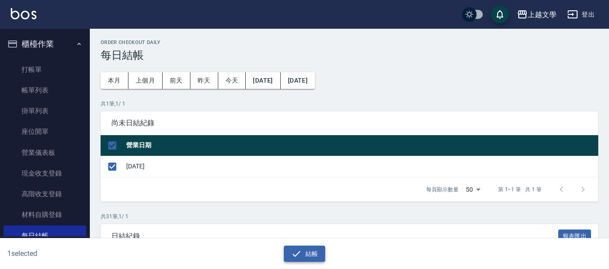
click at [288, 251] on button "結帳" at bounding box center [305, 254] width 42 height 17
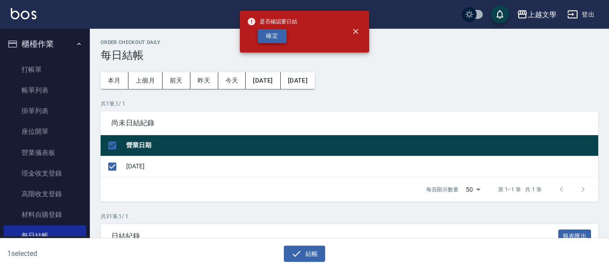
click at [264, 41] on button "確定" at bounding box center [272, 36] width 29 height 14
checkbox input "false"
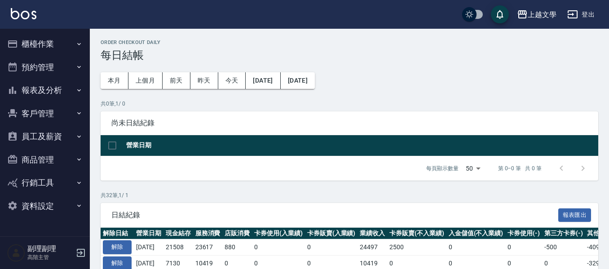
click at [35, 95] on button "報表及分析" at bounding box center [45, 90] width 83 height 23
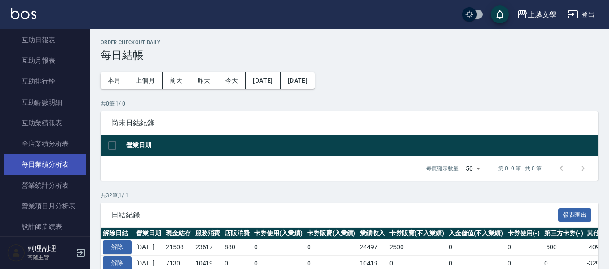
scroll to position [270, 0]
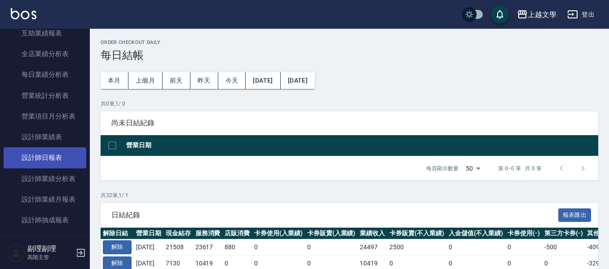
click at [58, 161] on link "設計師日報表" at bounding box center [45, 157] width 83 height 21
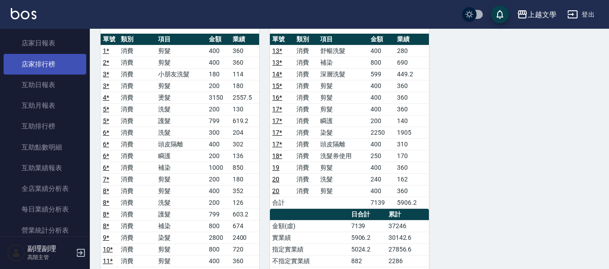
scroll to position [90, 0]
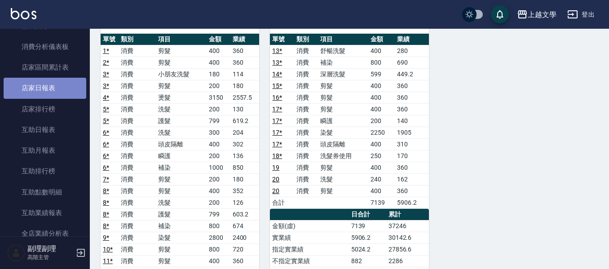
drag, startPoint x: 45, startPoint y: 93, endPoint x: 108, endPoint y: 102, distance: 63.7
click at [45, 93] on link "店家日報表" at bounding box center [45, 88] width 83 height 21
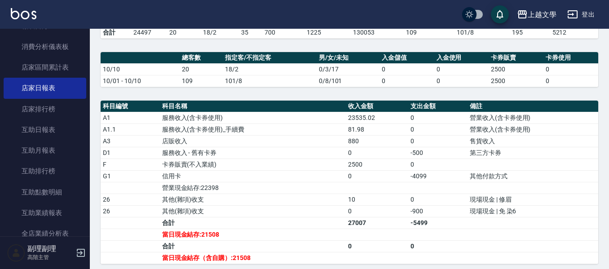
scroll to position [270, 0]
